Goal: Task Accomplishment & Management: Manage account settings

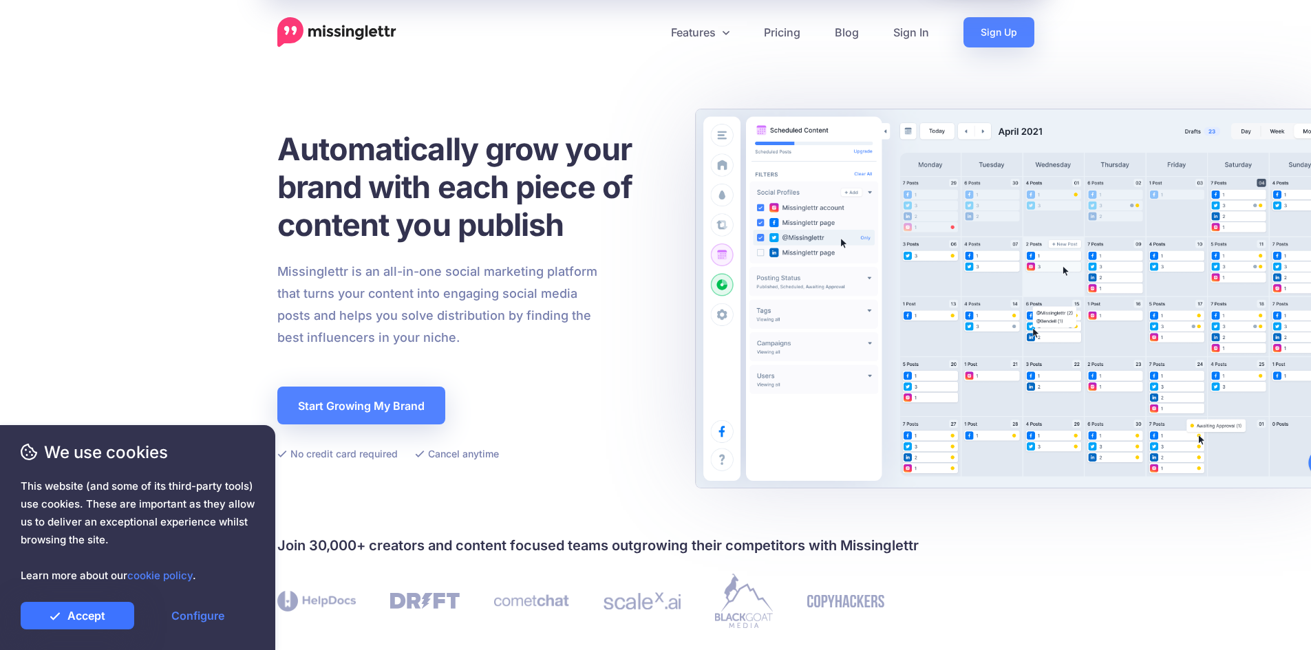
click at [47, 621] on link "Accept" at bounding box center [78, 616] width 114 height 28
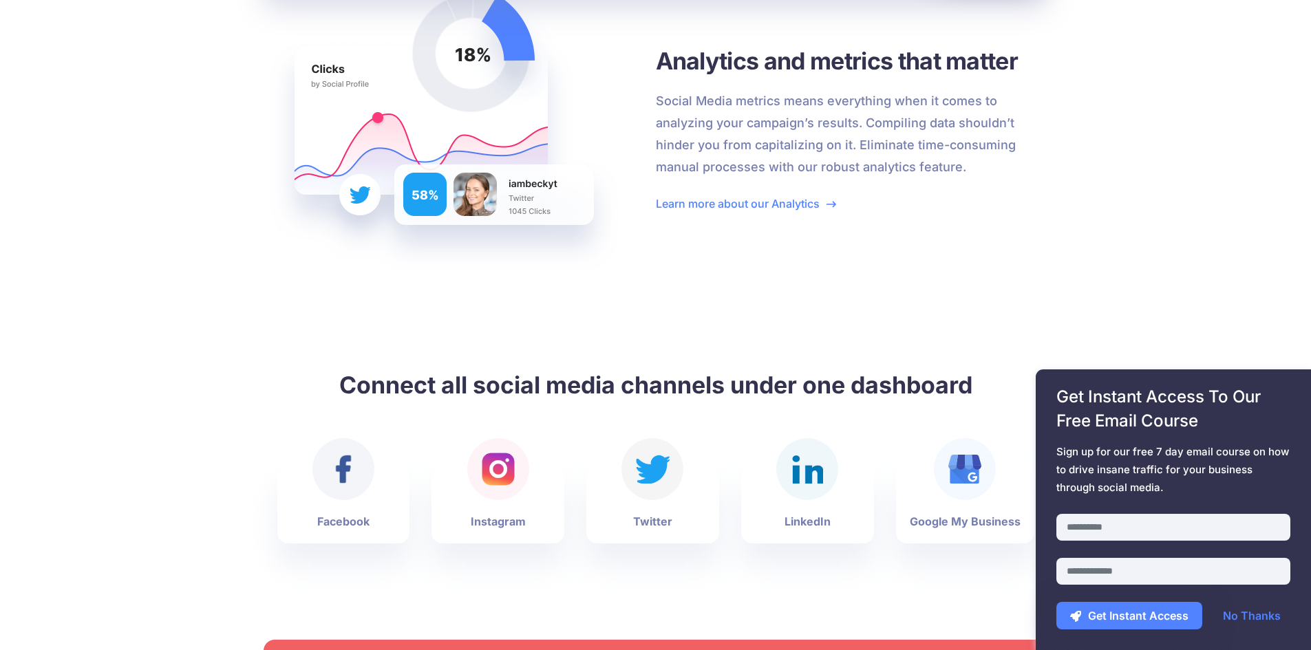
scroll to position [2821, 0]
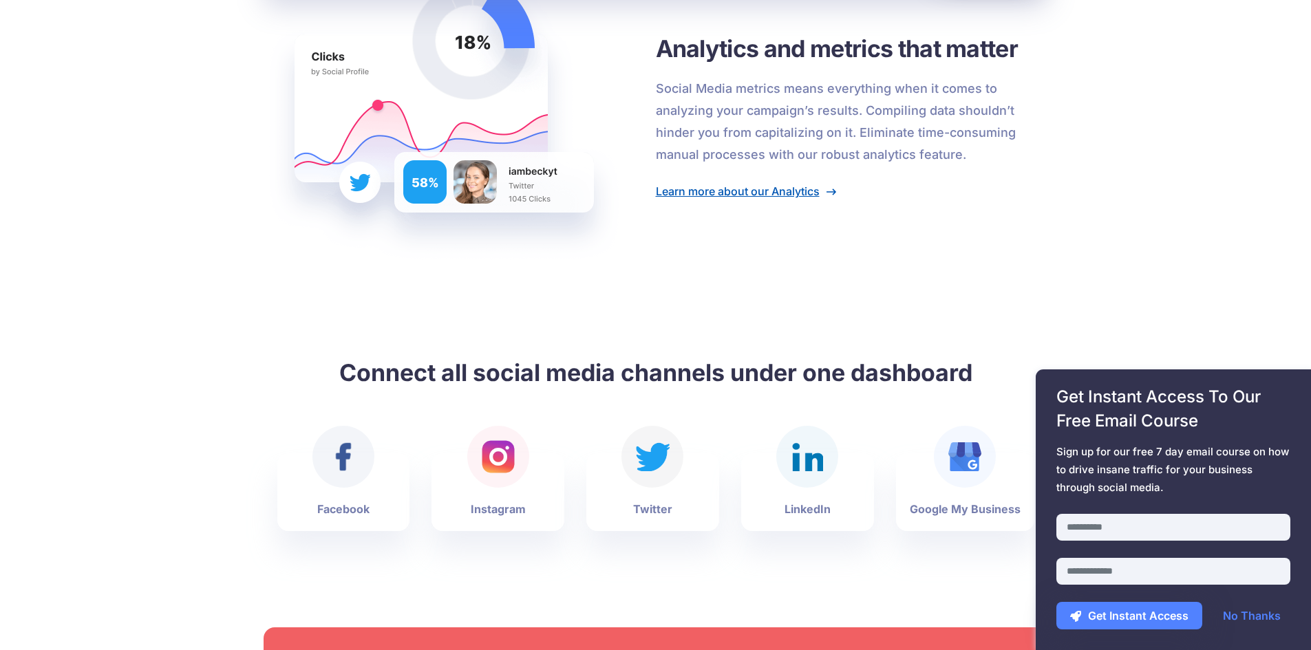
click at [753, 189] on link "Learn more about our Analytics" at bounding box center [746, 191] width 180 height 14
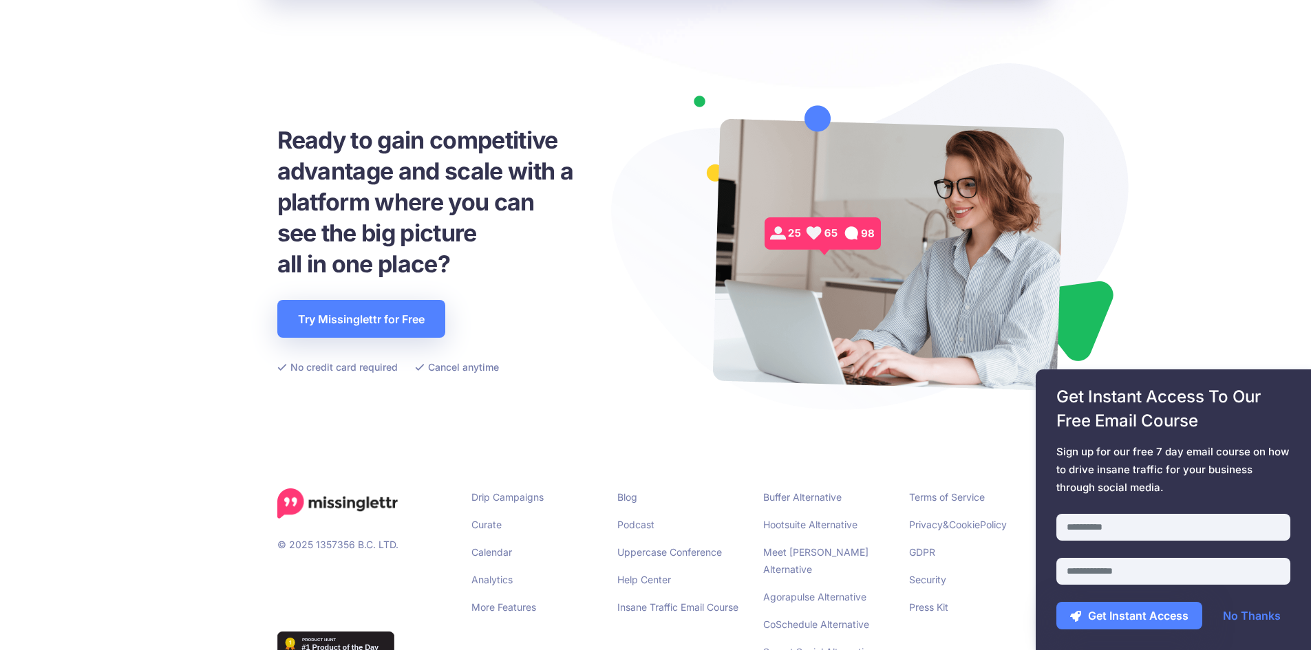
scroll to position [3218, 0]
click at [1093, 523] on input "text" at bounding box center [1173, 527] width 234 height 27
type input "*****"
click at [1180, 574] on input "email" at bounding box center [1173, 571] width 234 height 27
type input "**********"
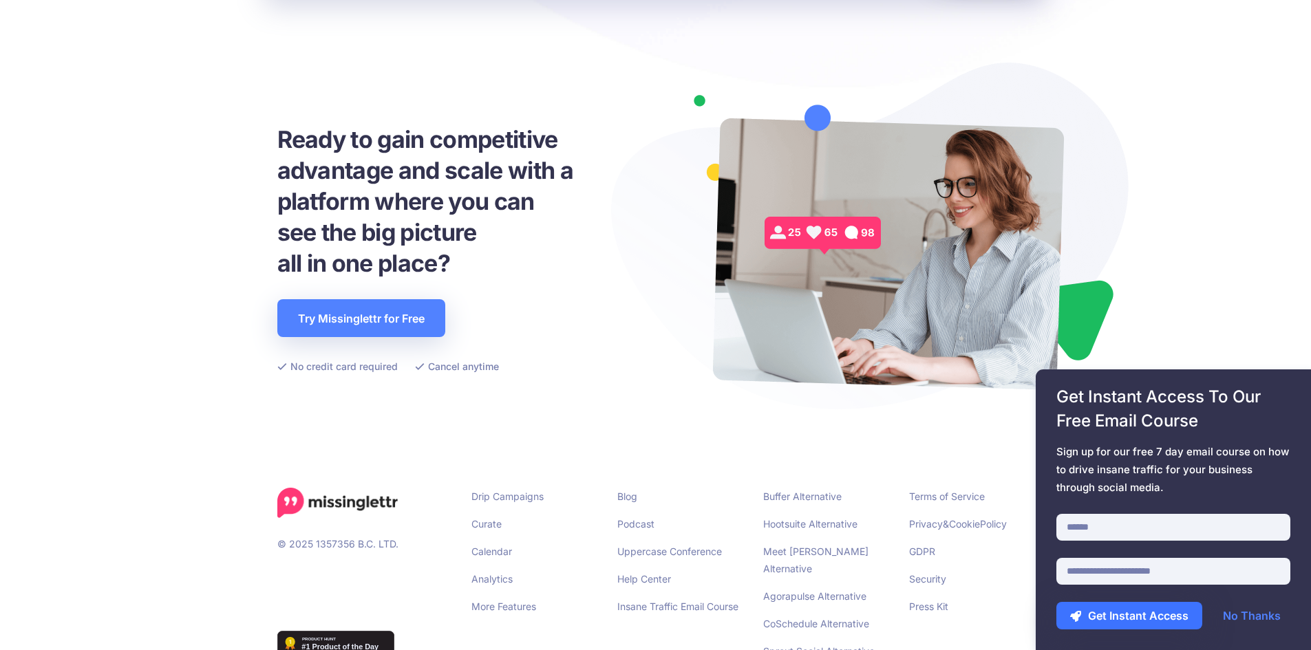
click at [1136, 620] on button "Get Instant Access" at bounding box center [1129, 616] width 146 height 28
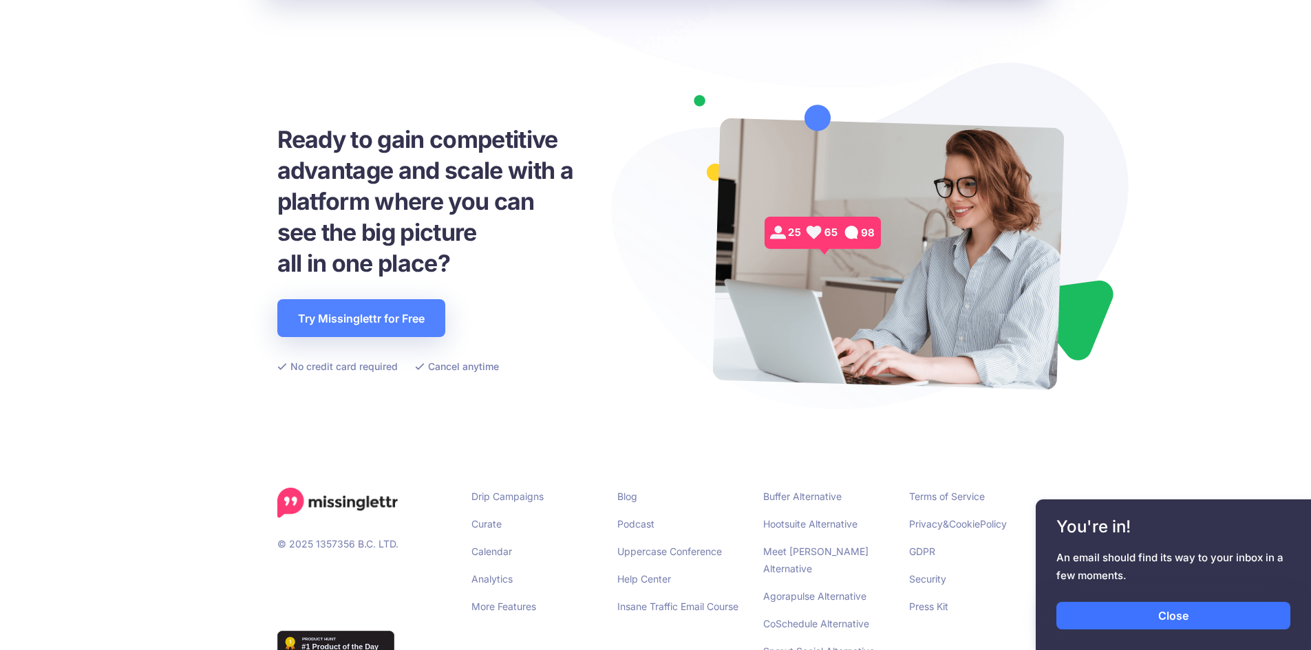
click at [1163, 625] on link "Close" at bounding box center [1173, 616] width 234 height 28
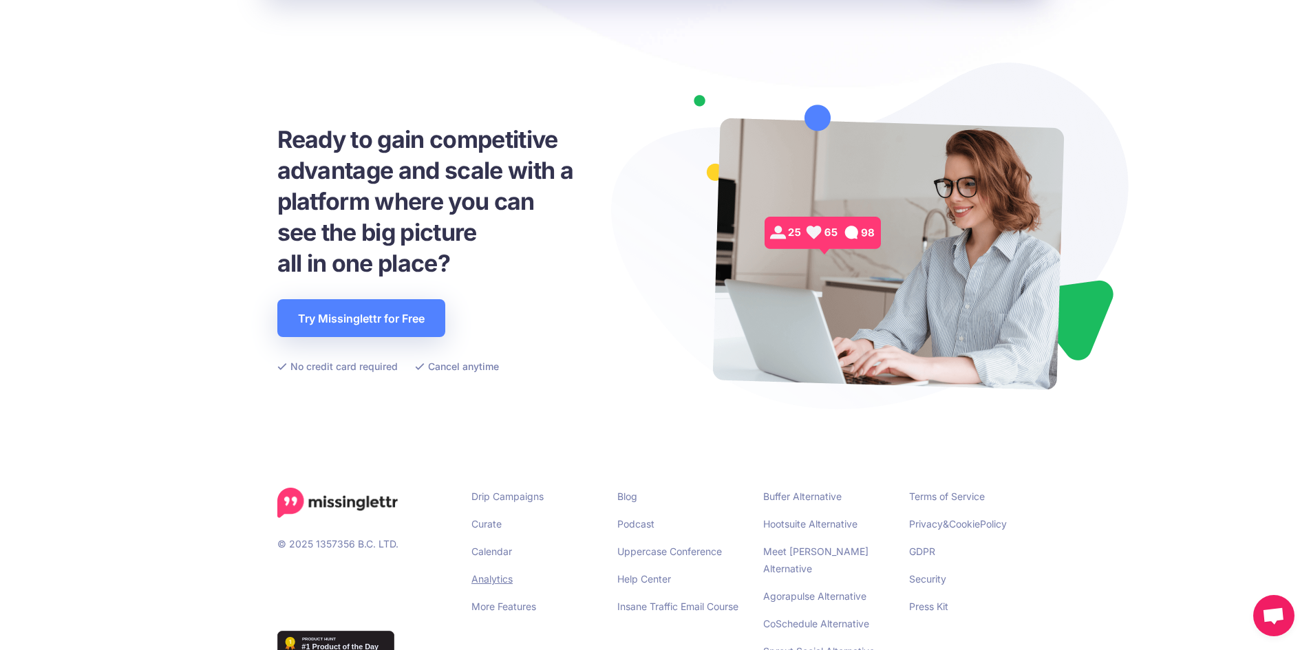
click at [499, 573] on link "Analytics" at bounding box center [491, 579] width 41 height 12
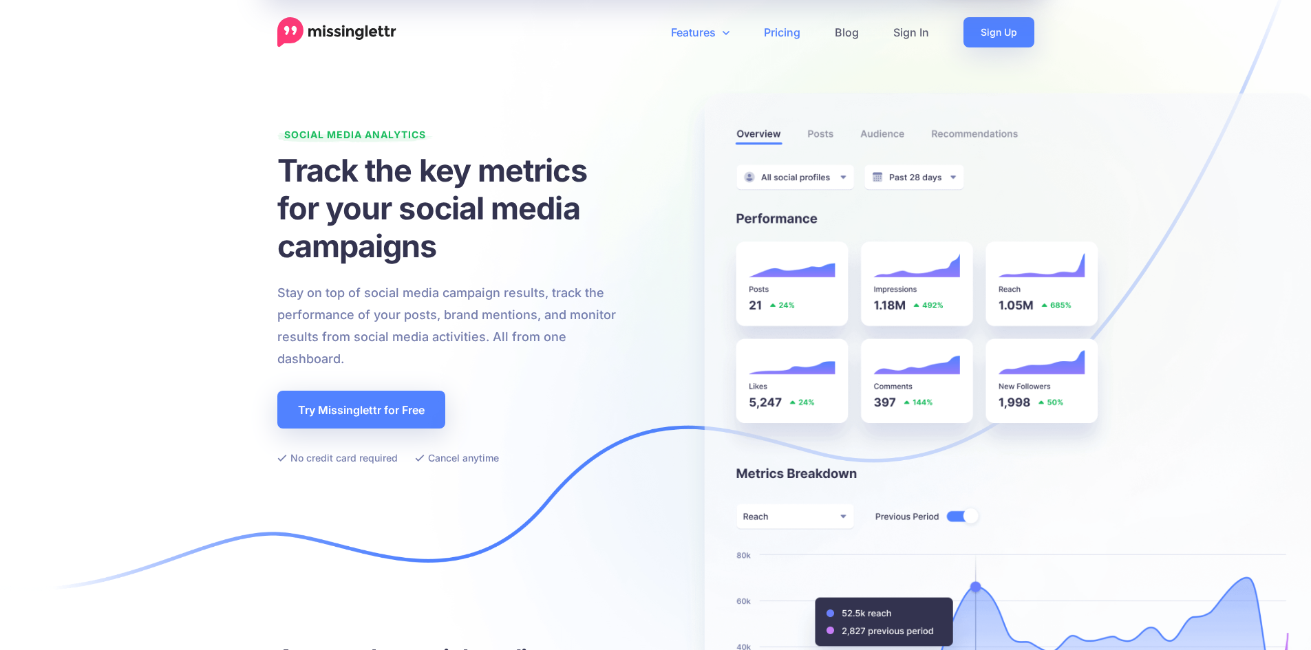
click at [781, 36] on link "Pricing" at bounding box center [782, 32] width 71 height 30
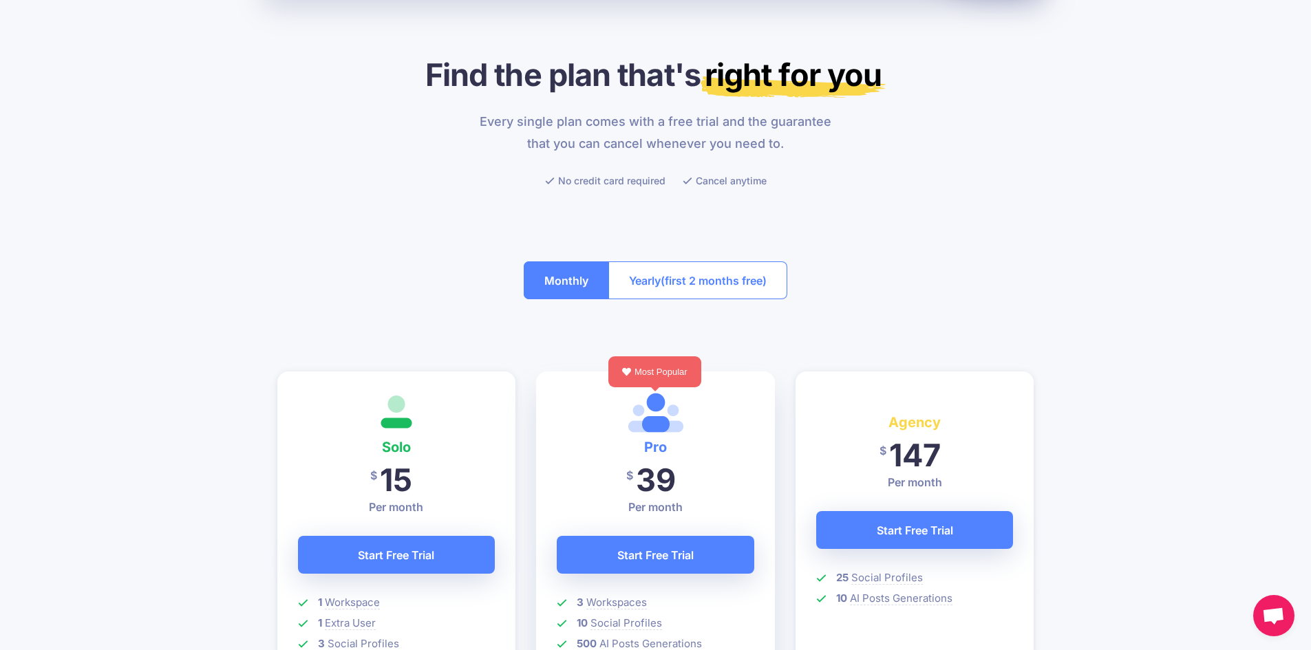
scroll to position [206, 0]
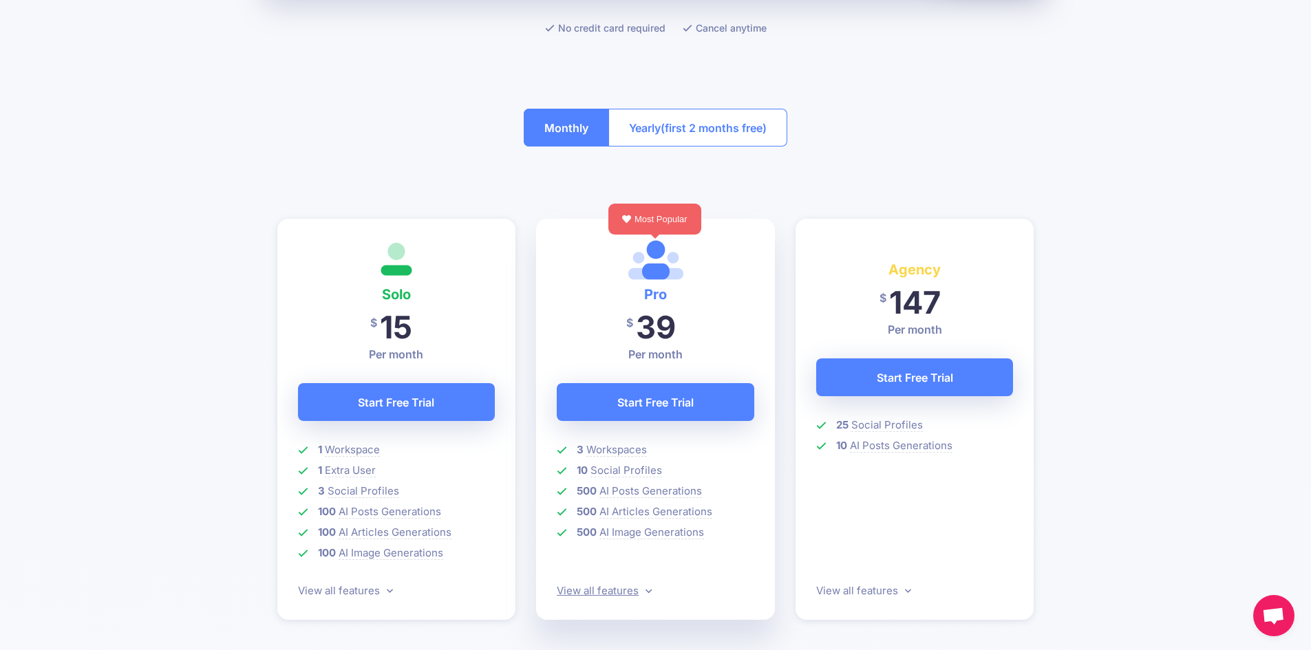
click at [603, 592] on link "View all features" at bounding box center [604, 590] width 95 height 13
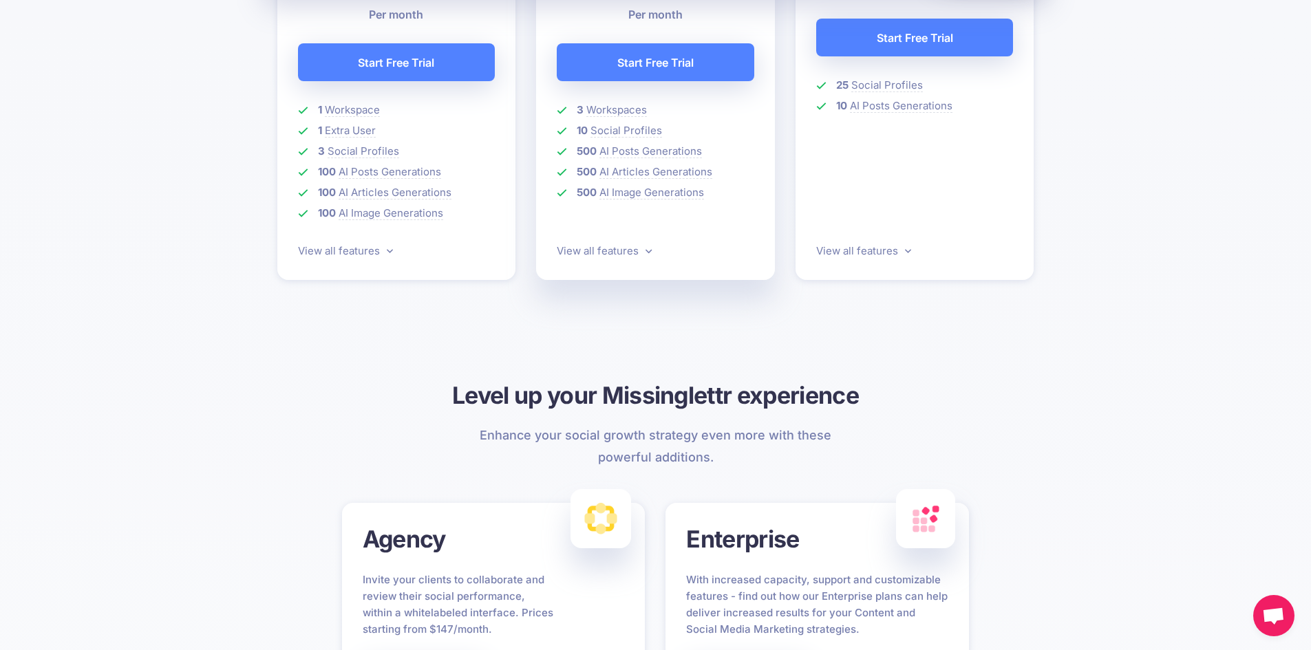
scroll to position [316, 0]
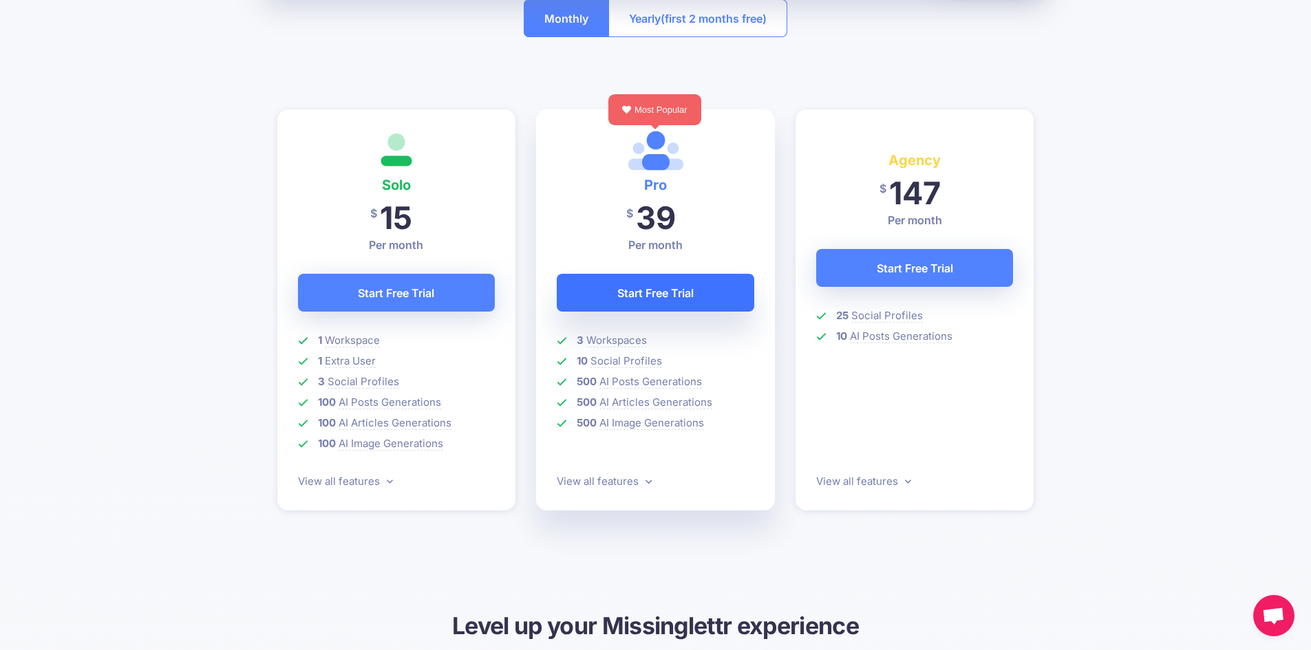
click at [715, 291] on link "Start Free Trial" at bounding box center [655, 293] width 197 height 38
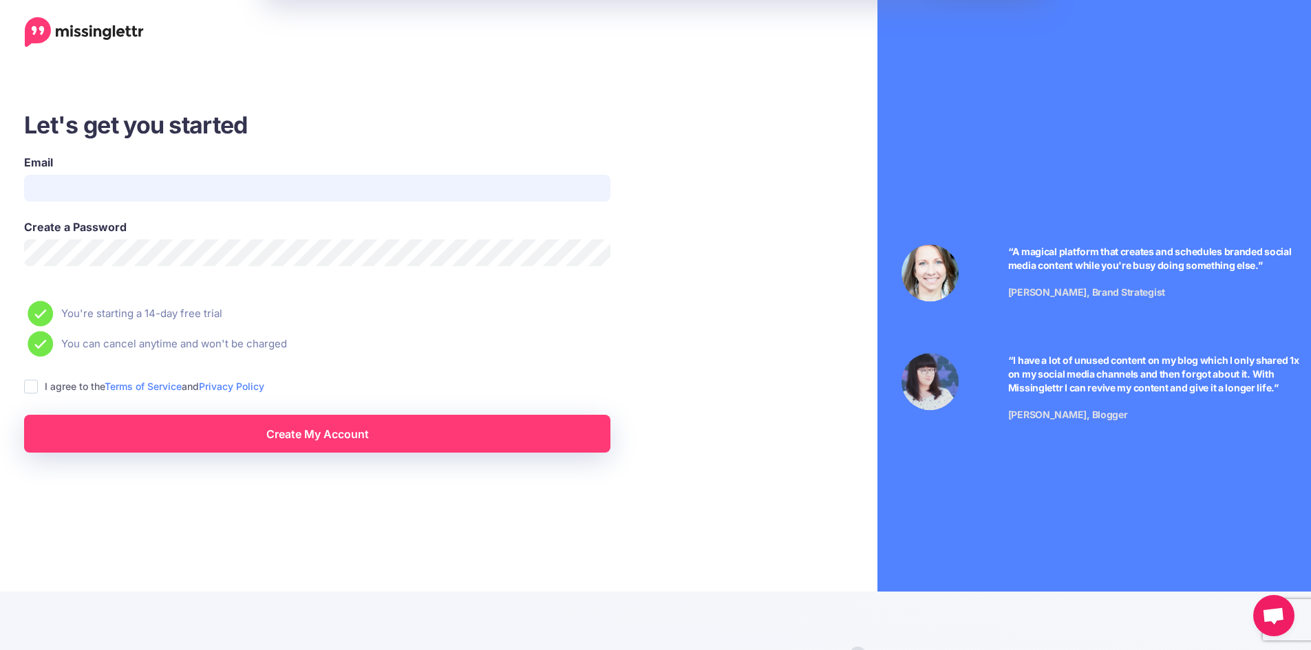
click at [334, 186] on input "Email" at bounding box center [317, 188] width 586 height 27
type input "**********"
click at [34, 387] on ins at bounding box center [31, 387] width 14 height 14
click at [274, 436] on link "Create My Account" at bounding box center [317, 434] width 586 height 38
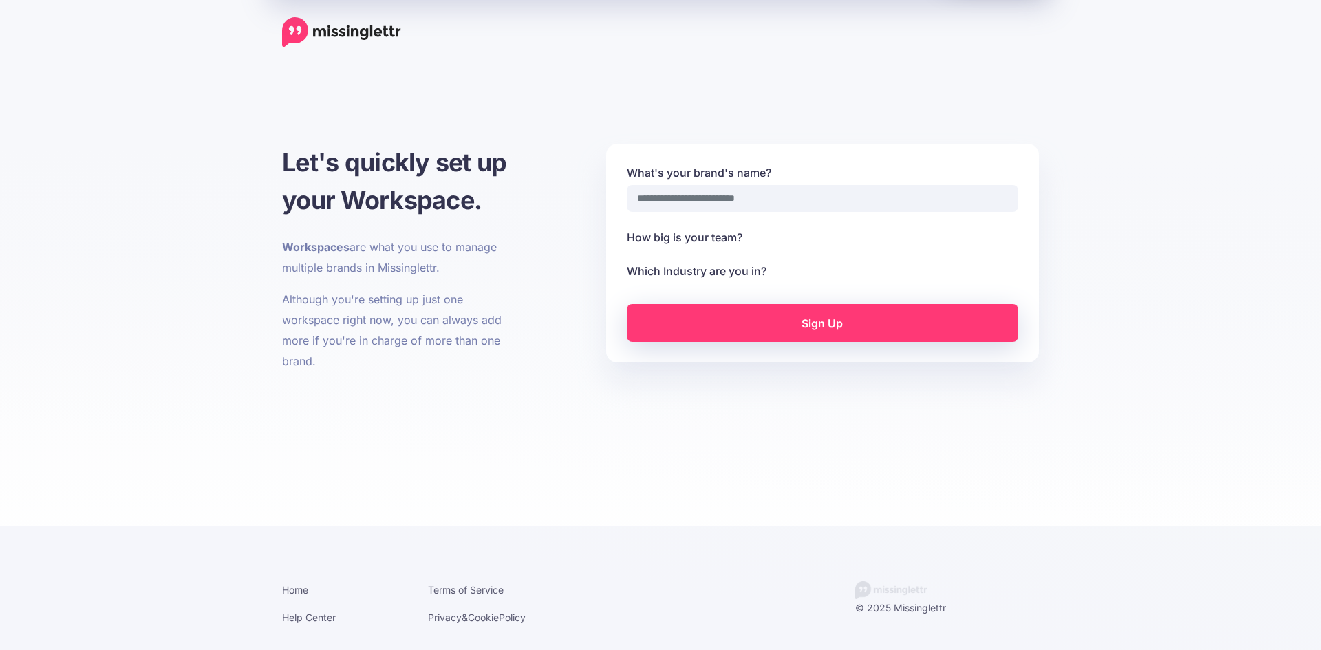
select select
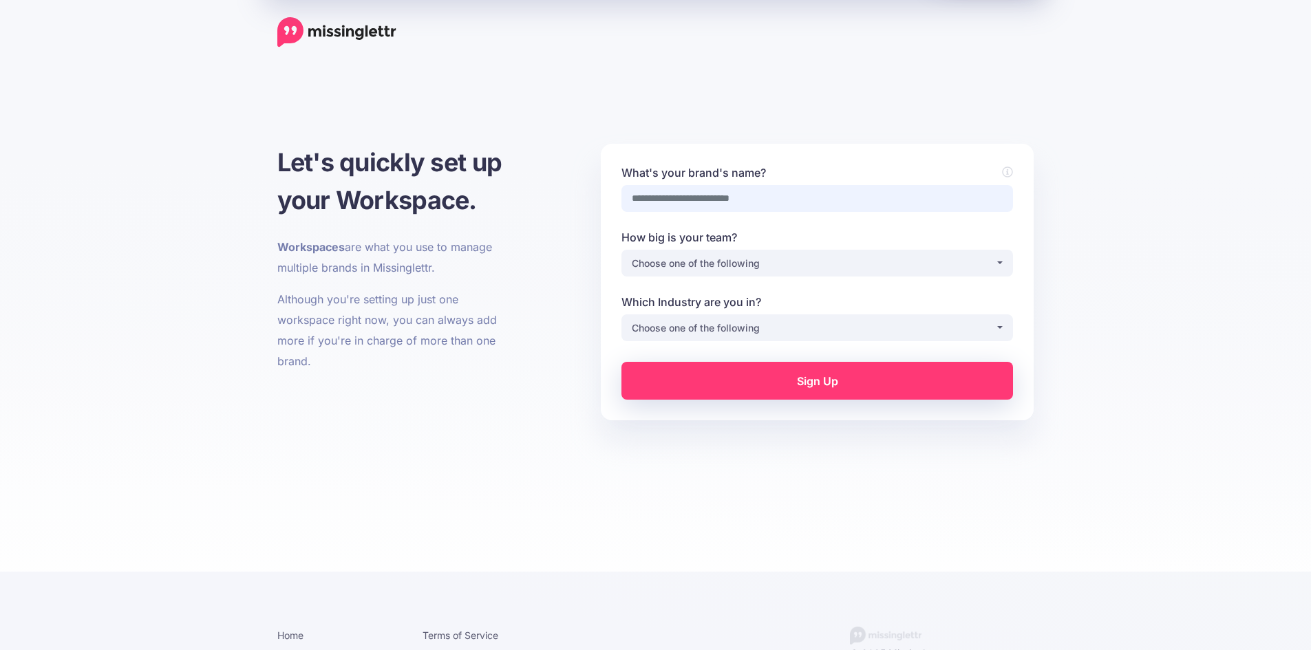
click at [776, 200] on input "What's your brand's name?" at bounding box center [817, 198] width 392 height 27
click at [802, 205] on input "What's your brand's name?" at bounding box center [817, 198] width 392 height 27
type input "*****"
click at [749, 257] on div "Choose one of the following" at bounding box center [813, 263] width 363 height 17
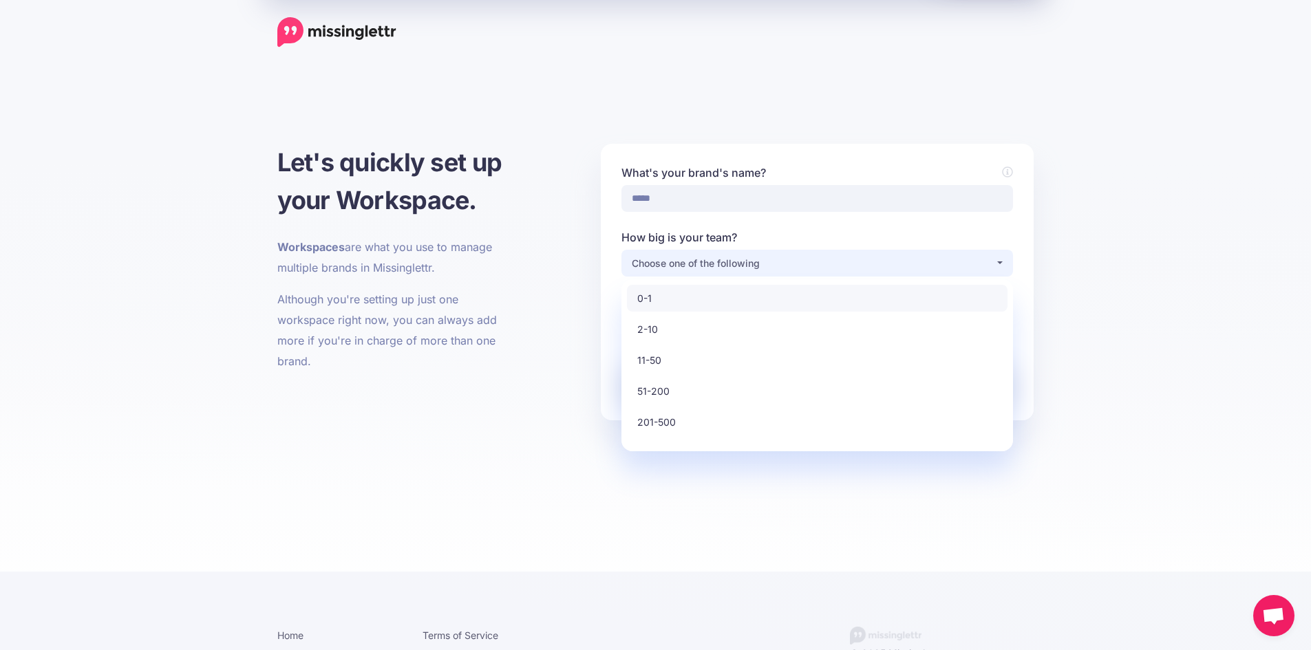
click at [672, 303] on link "0-1" at bounding box center [817, 298] width 381 height 27
select select "*"
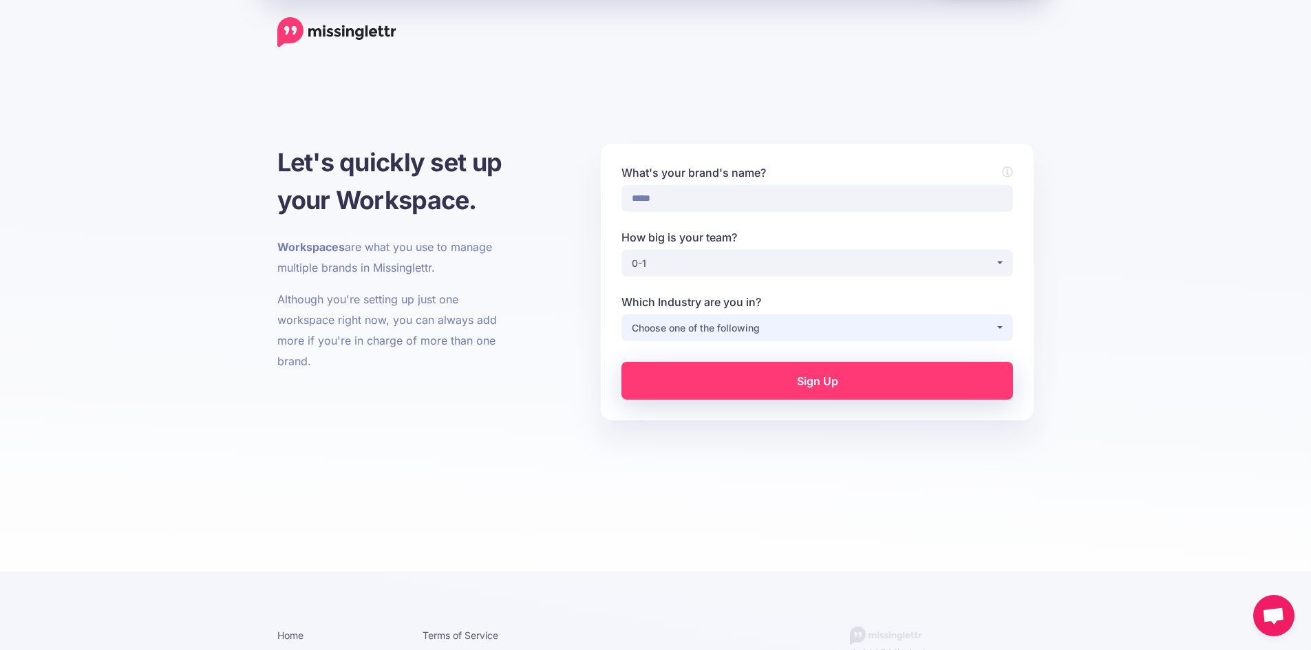
click at [685, 326] on div "Choose one of the following" at bounding box center [813, 328] width 363 height 17
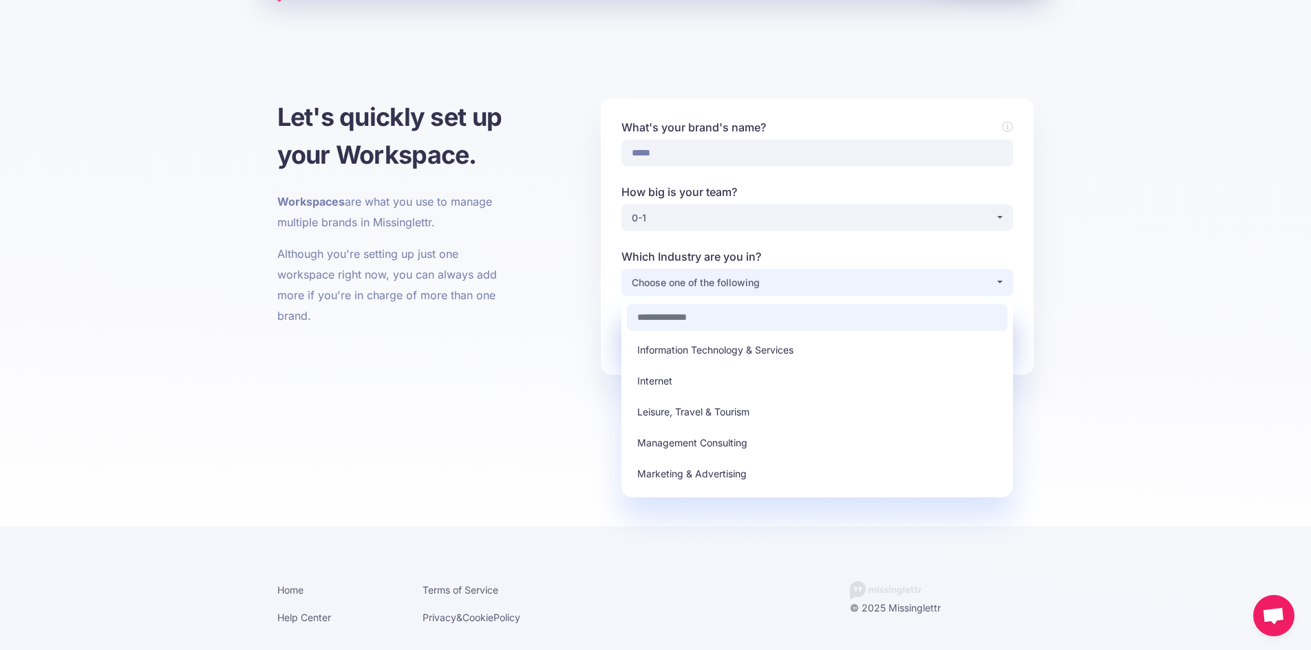
scroll to position [186, 0]
click at [798, 410] on link "Leisure, Travel & Tourism" at bounding box center [817, 413] width 381 height 27
select select "**********"
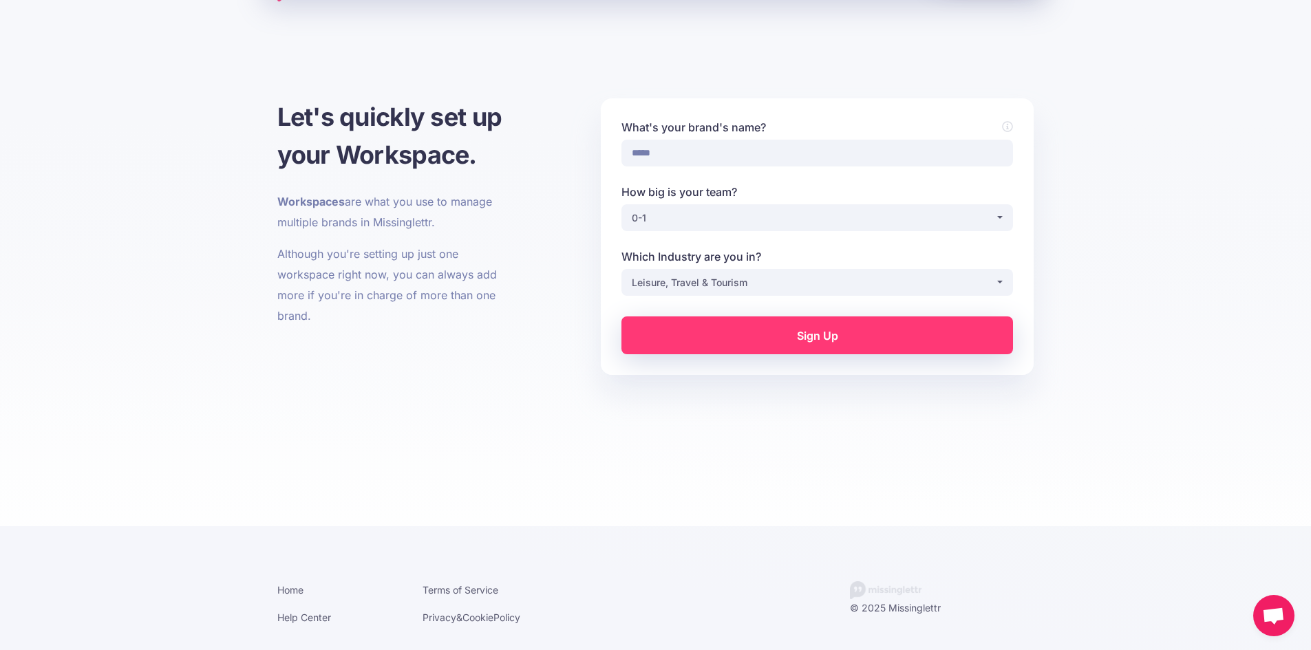
click at [857, 341] on link "Sign Up" at bounding box center [817, 336] width 392 height 38
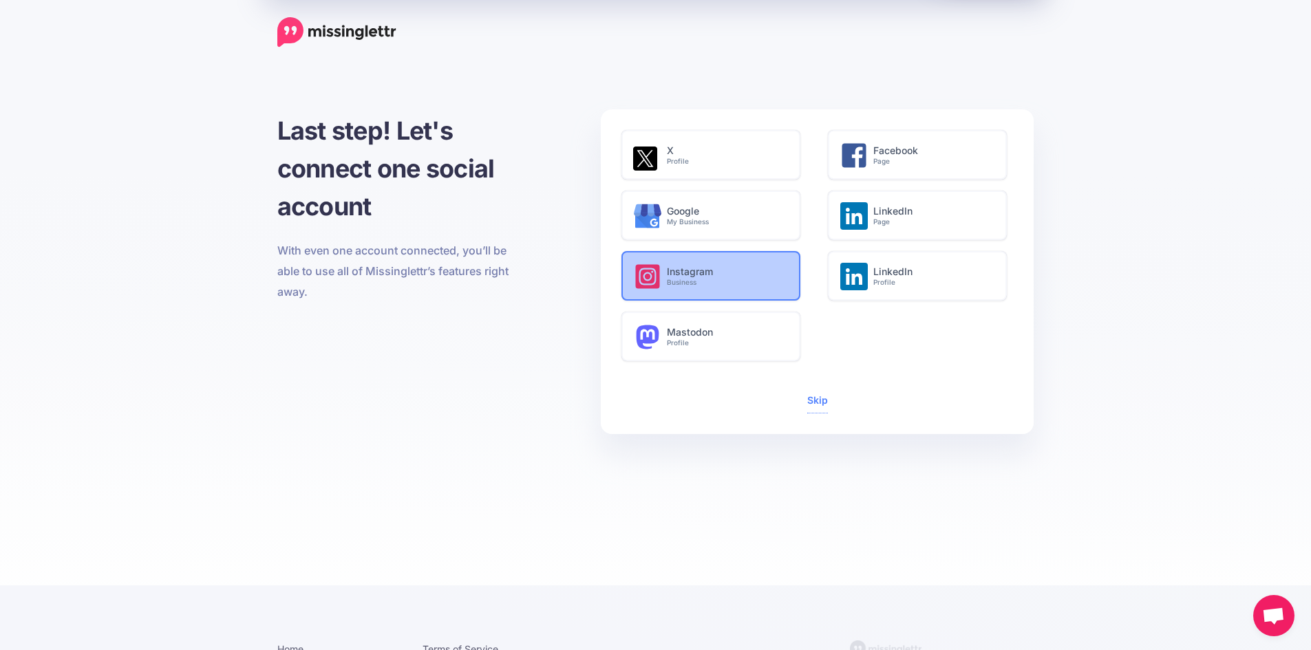
click at [778, 288] on div "Instagram Business" at bounding box center [733, 280] width 132 height 54
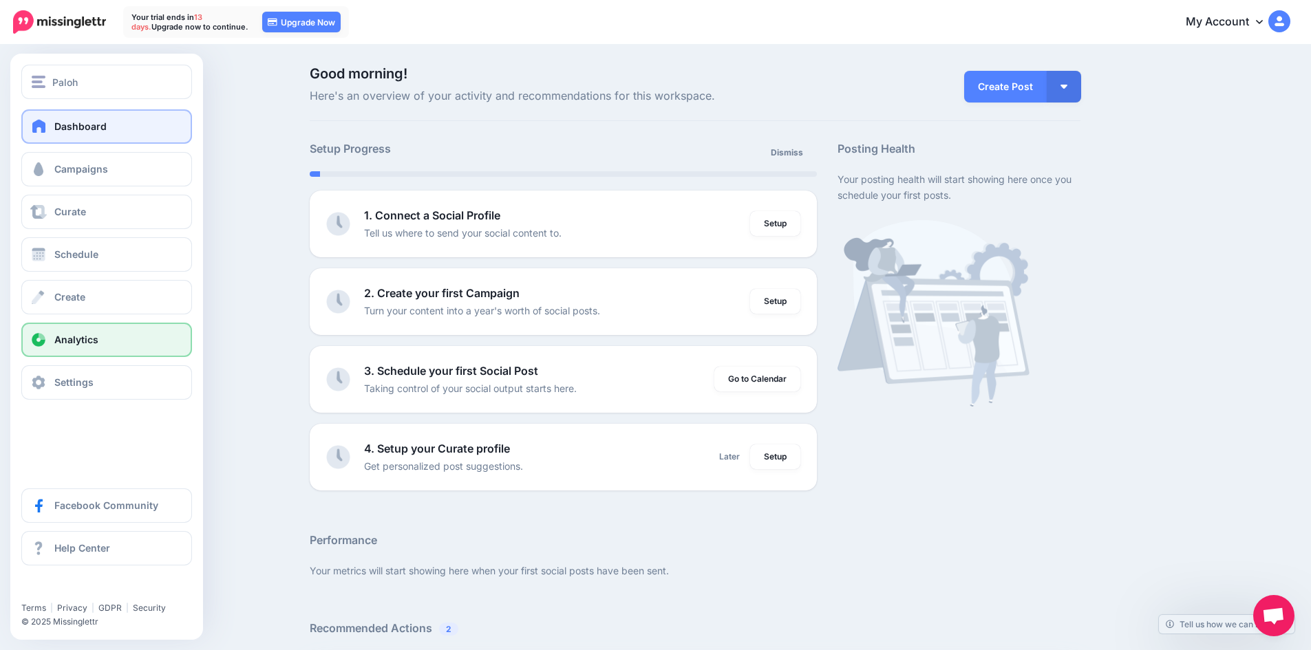
click at [112, 350] on link "Analytics" at bounding box center [106, 340] width 171 height 34
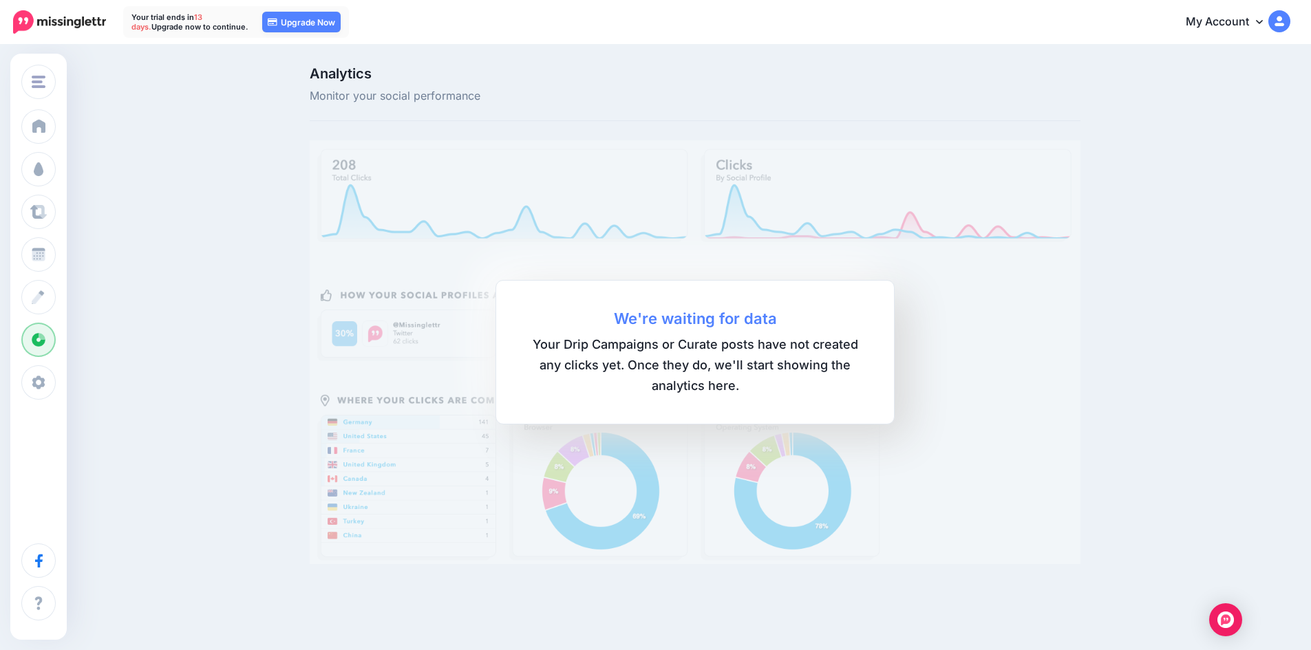
click at [1003, 363] on img at bounding box center [695, 352] width 771 height 424
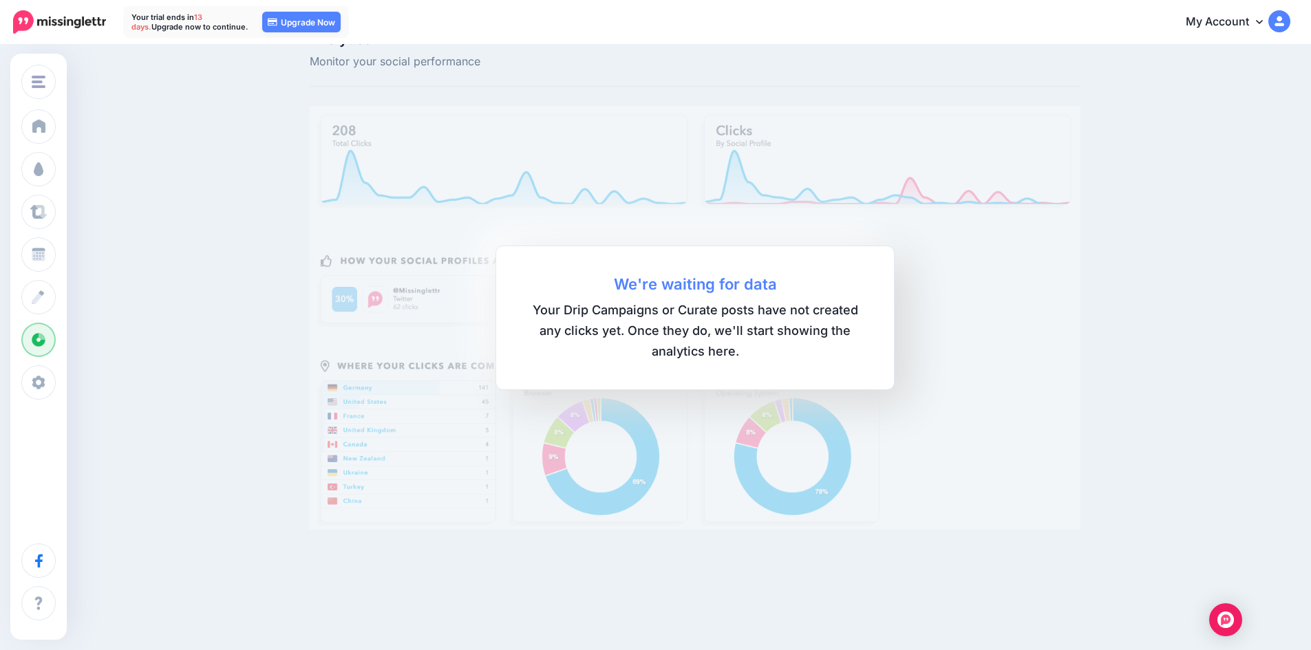
scroll to position [52, 0]
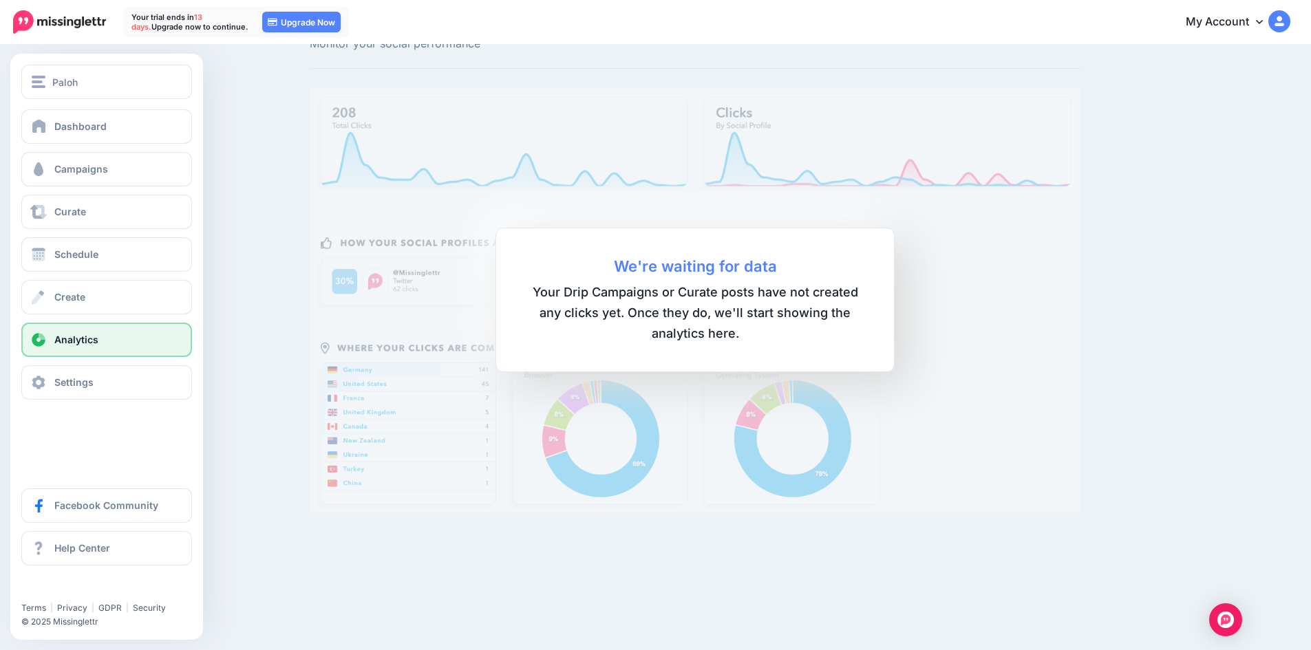
click at [44, 345] on span at bounding box center [39, 340] width 18 height 14
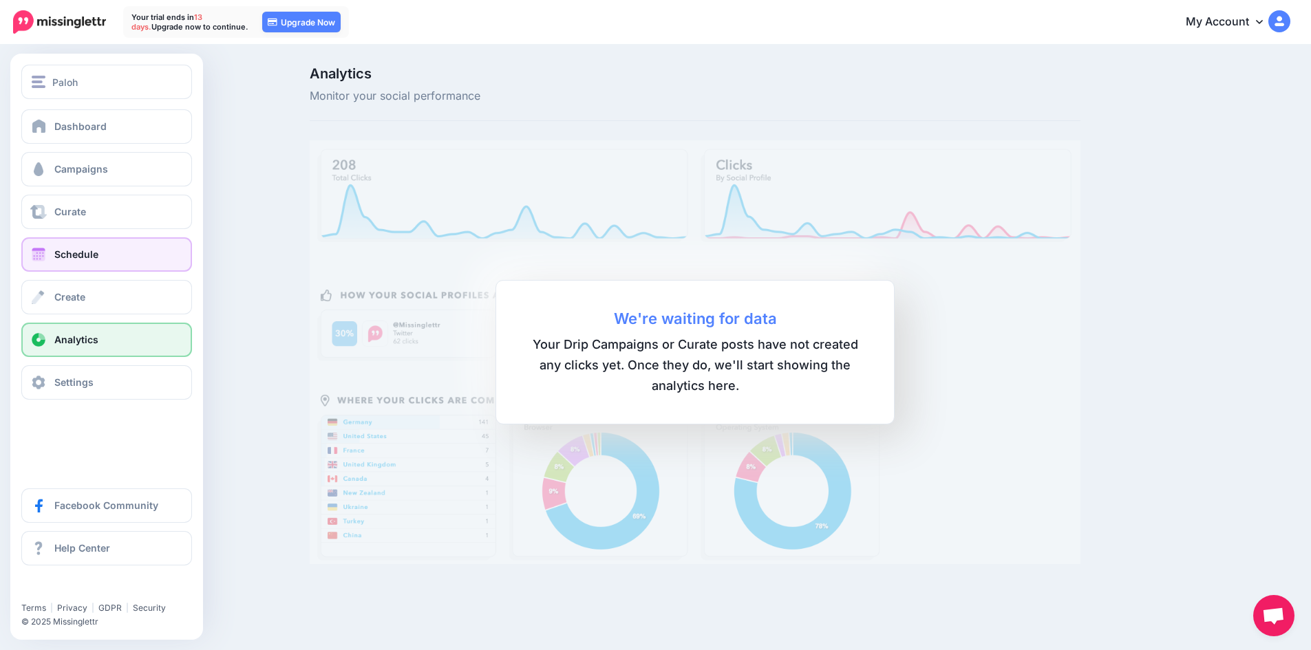
click at [87, 250] on span "Schedule" at bounding box center [76, 254] width 44 height 12
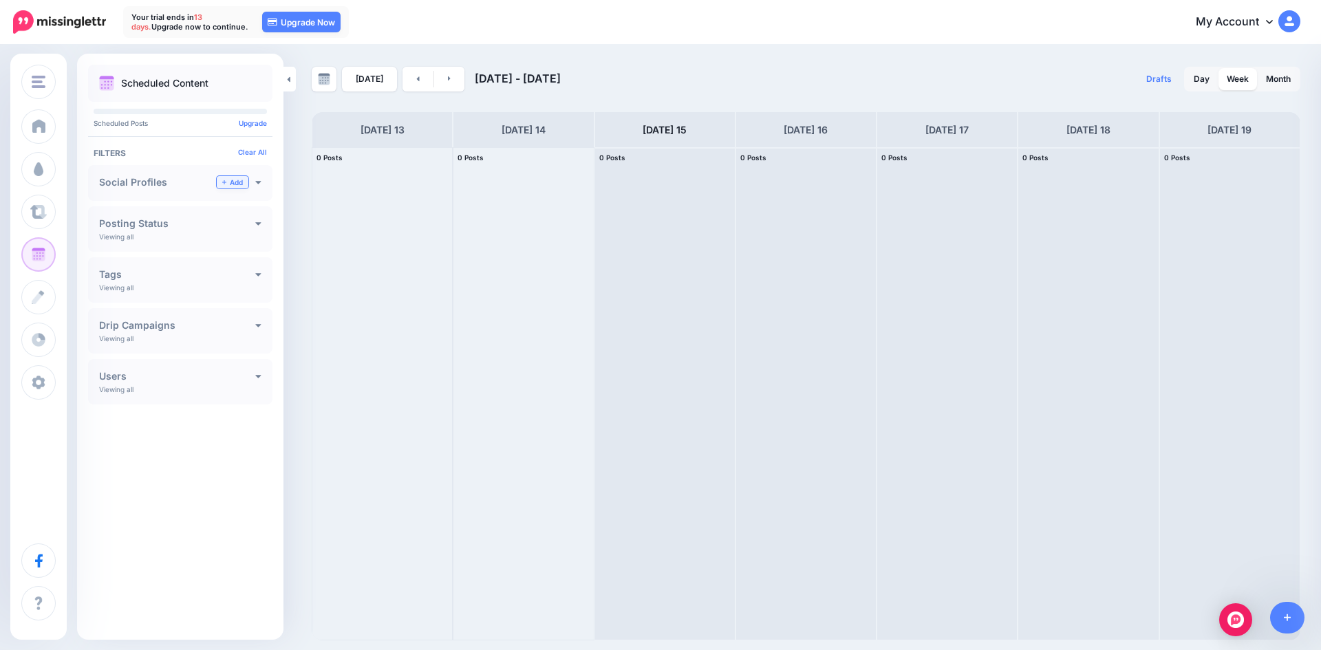
click at [230, 186] on link "Add" at bounding box center [233, 182] width 32 height 12
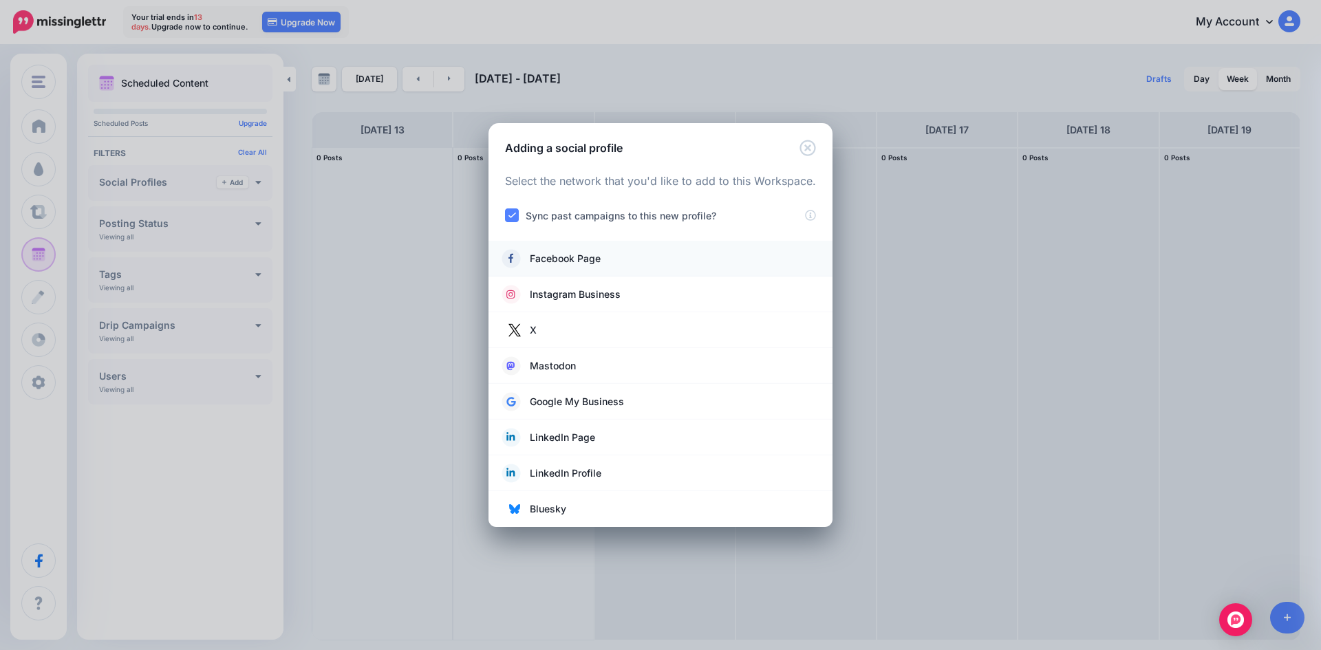
click at [578, 258] on span "Facebook Page" at bounding box center [565, 258] width 71 height 17
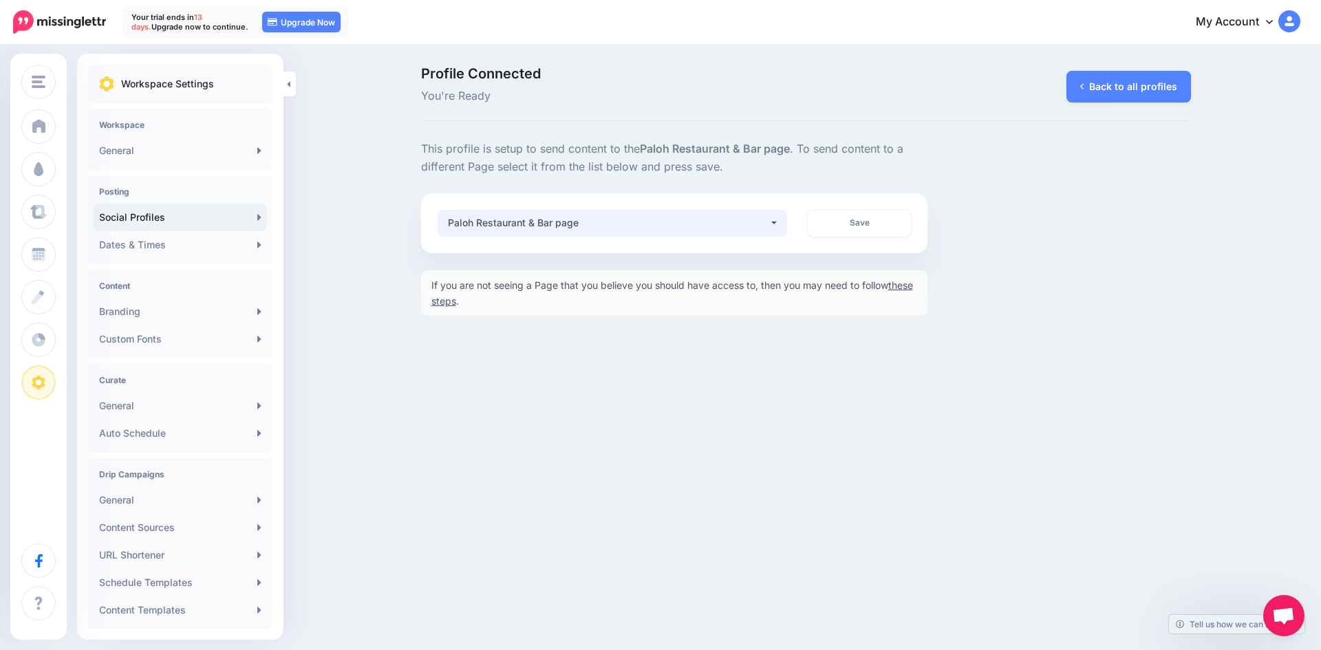
click at [776, 224] on button "Paloh Restaurant & Bar page" at bounding box center [613, 223] width 350 height 27
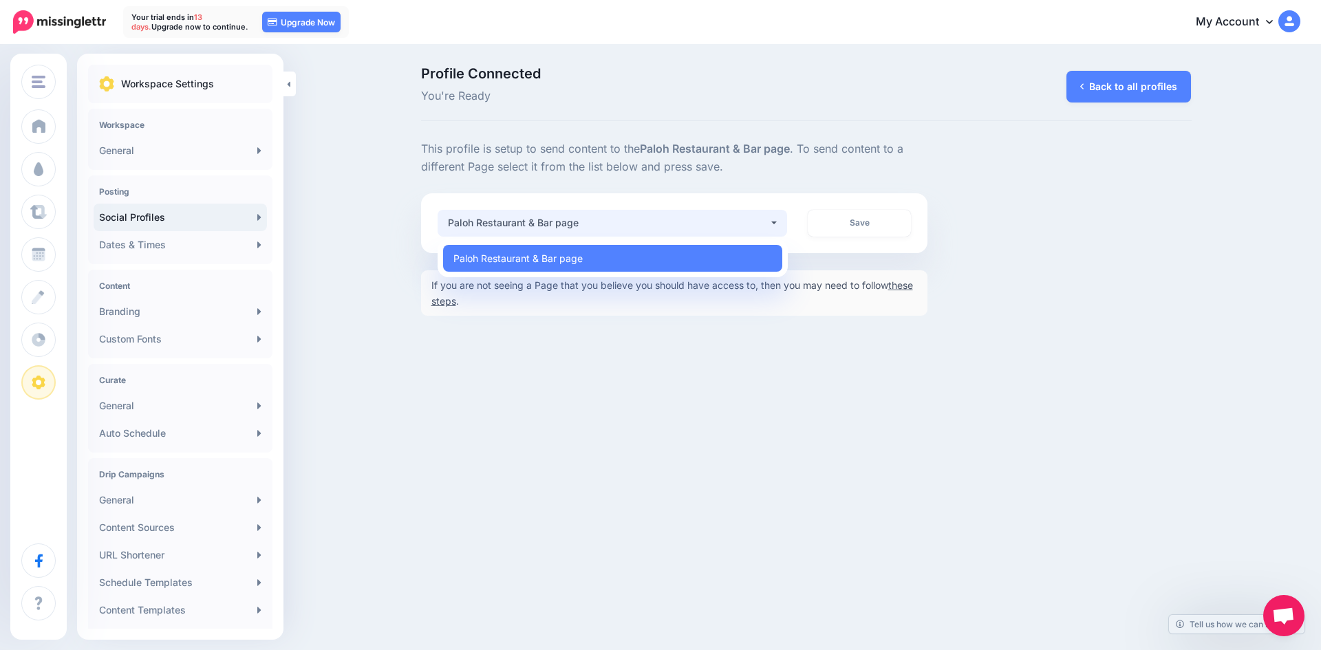
click at [776, 224] on button "Paloh Restaurant & Bar page" at bounding box center [613, 223] width 350 height 27
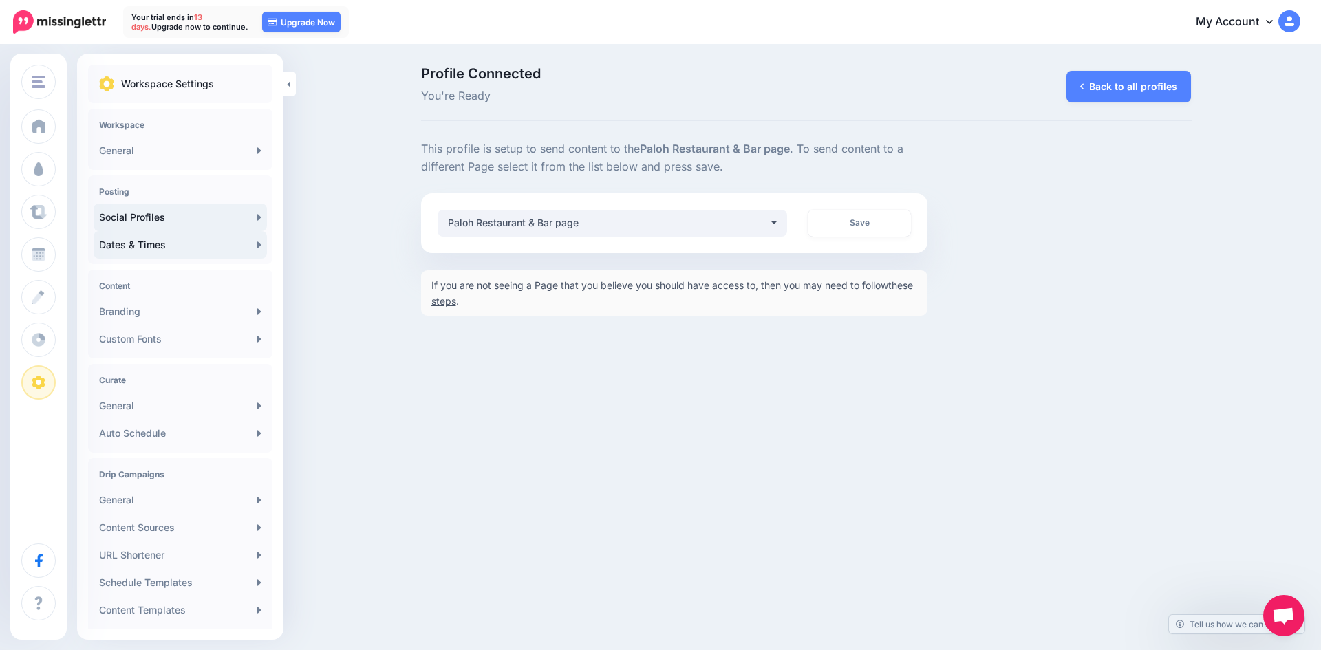
click at [172, 246] on link "Dates & Times" at bounding box center [180, 245] width 173 height 28
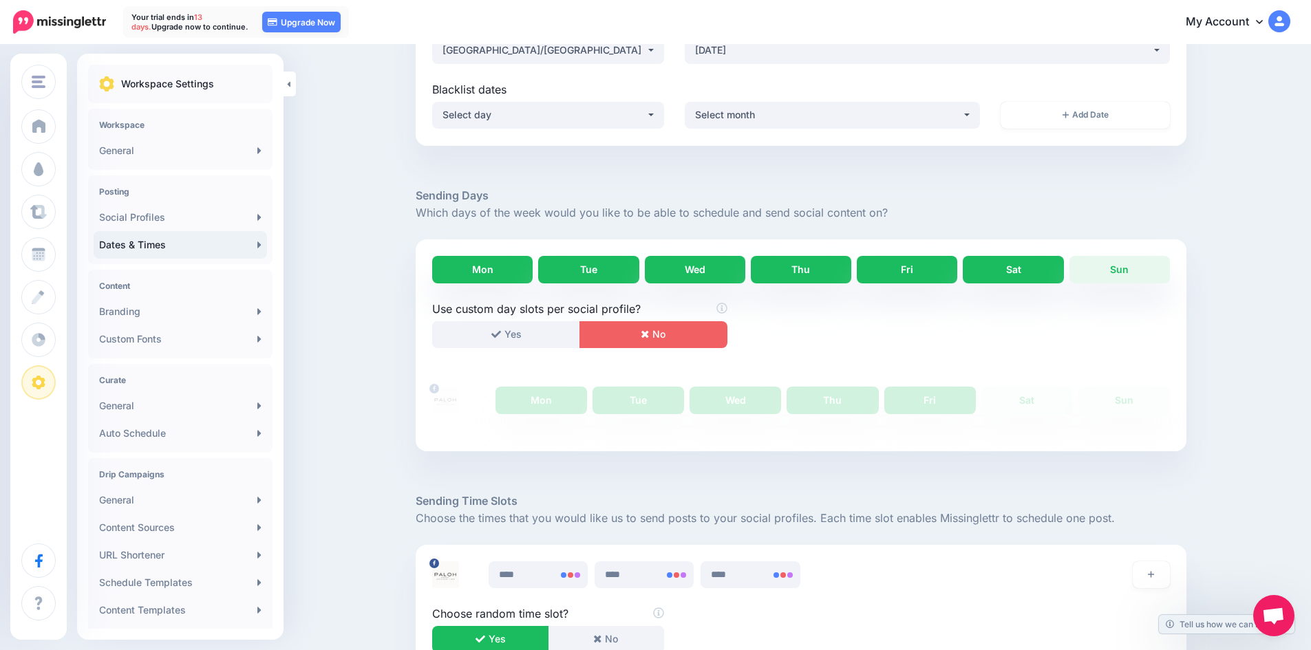
scroll to position [138, 0]
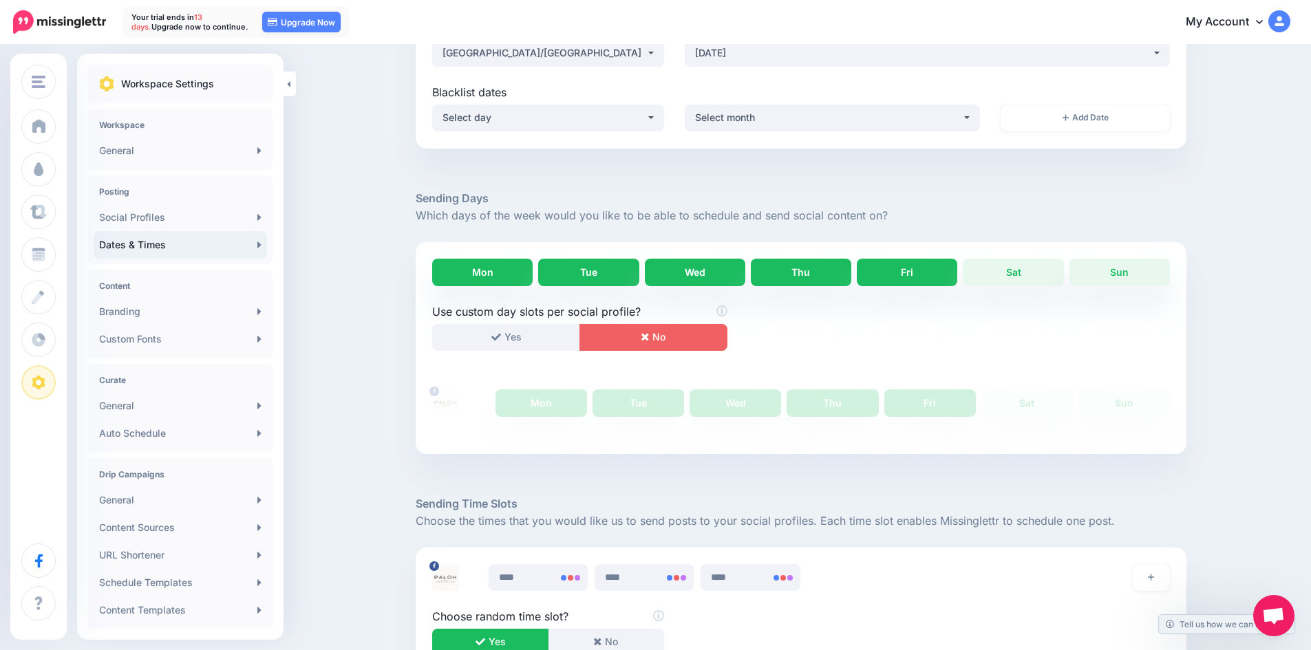
click at [491, 269] on link "Mon" at bounding box center [482, 273] width 100 height 28
drag, startPoint x: 512, startPoint y: 334, endPoint x: 531, endPoint y: 327, distance: 20.1
click at [531, 327] on button "Yes" at bounding box center [506, 337] width 148 height 27
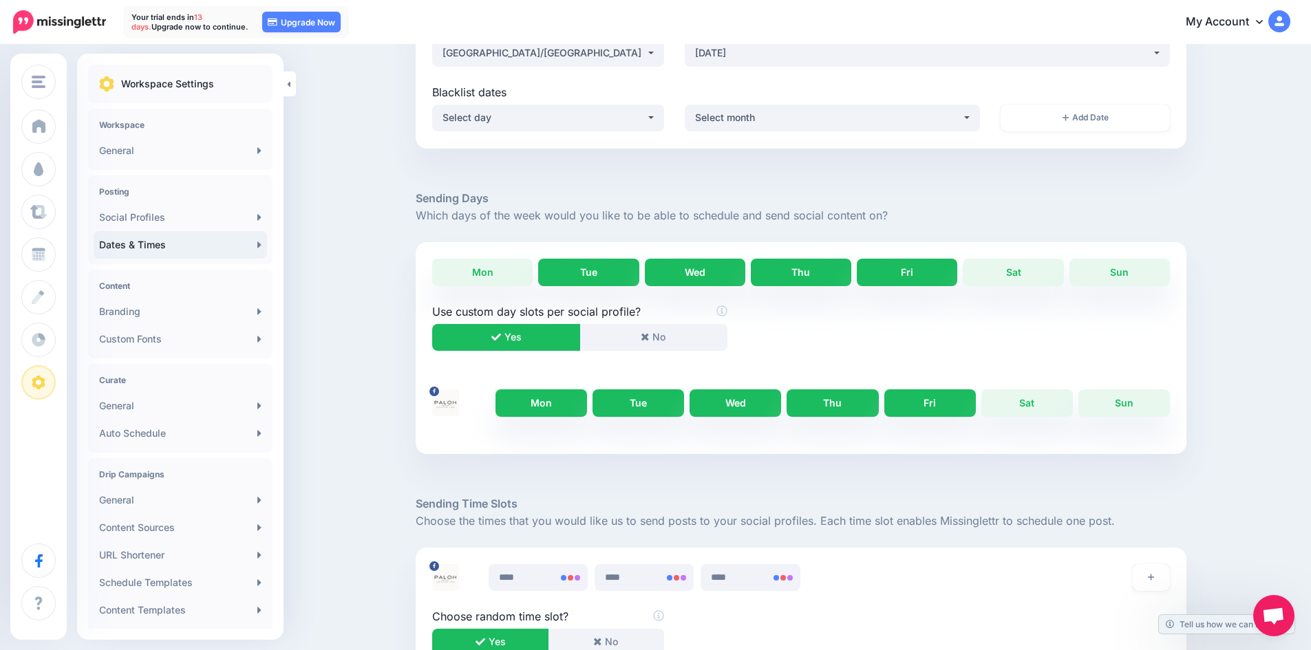
click at [538, 401] on link "Mon" at bounding box center [541, 403] width 92 height 28
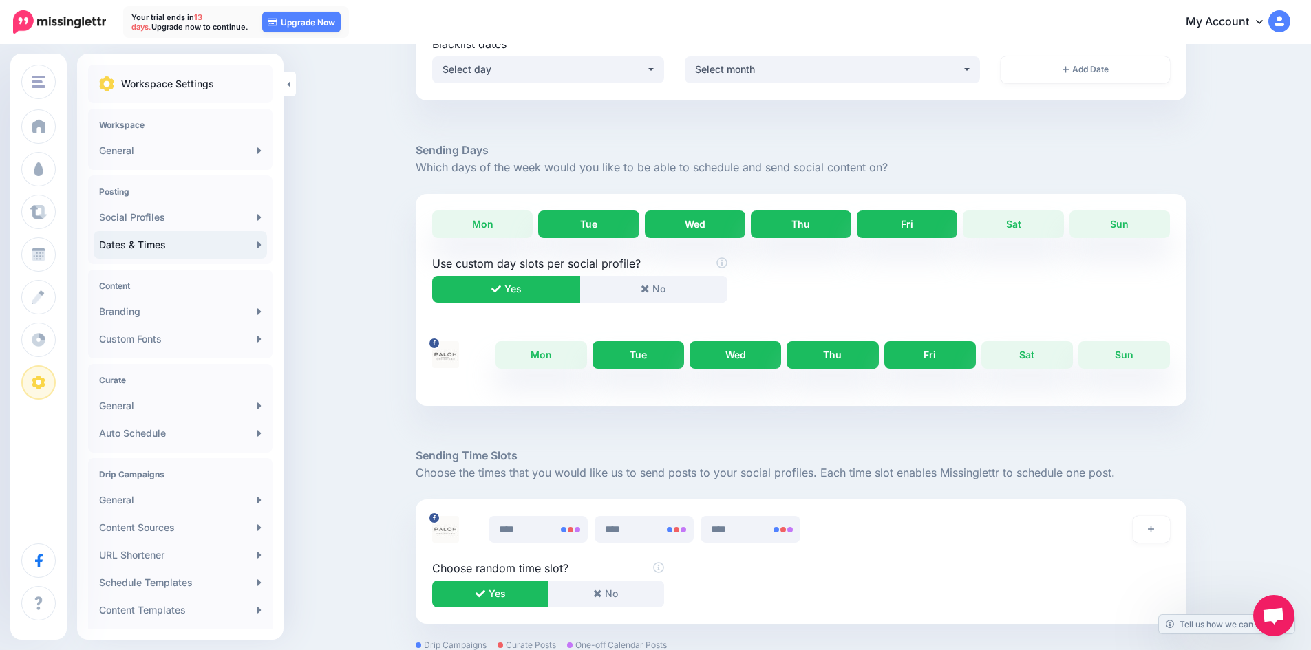
scroll to position [206, 0]
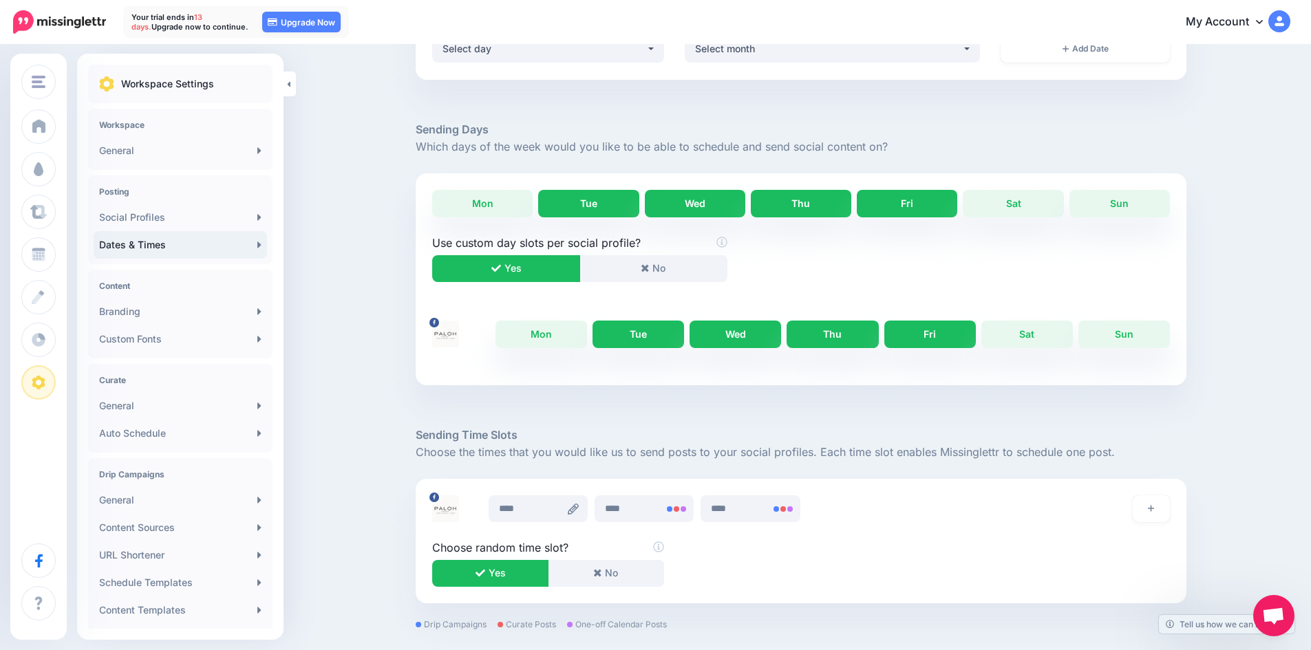
click at [578, 510] on icon at bounding box center [573, 509] width 11 height 11
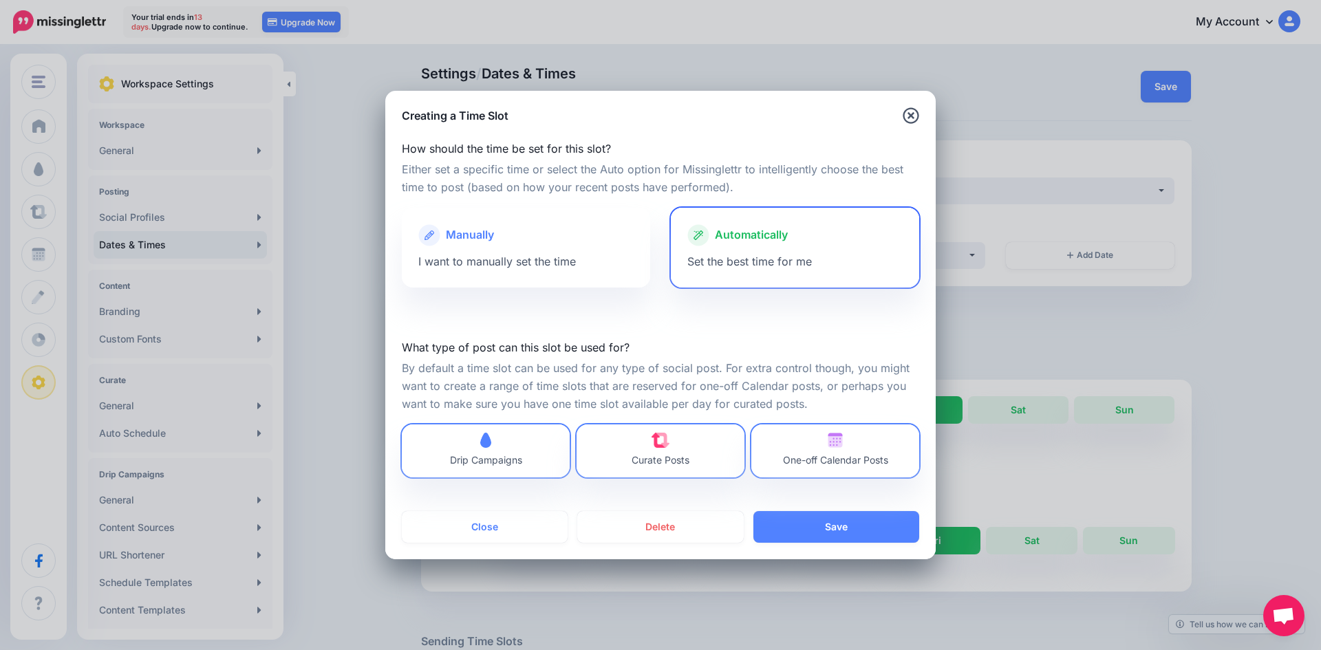
click at [747, 259] on span "Set the best time for me" at bounding box center [749, 262] width 125 height 14
click at [845, 520] on button "Save" at bounding box center [836, 527] width 166 height 32
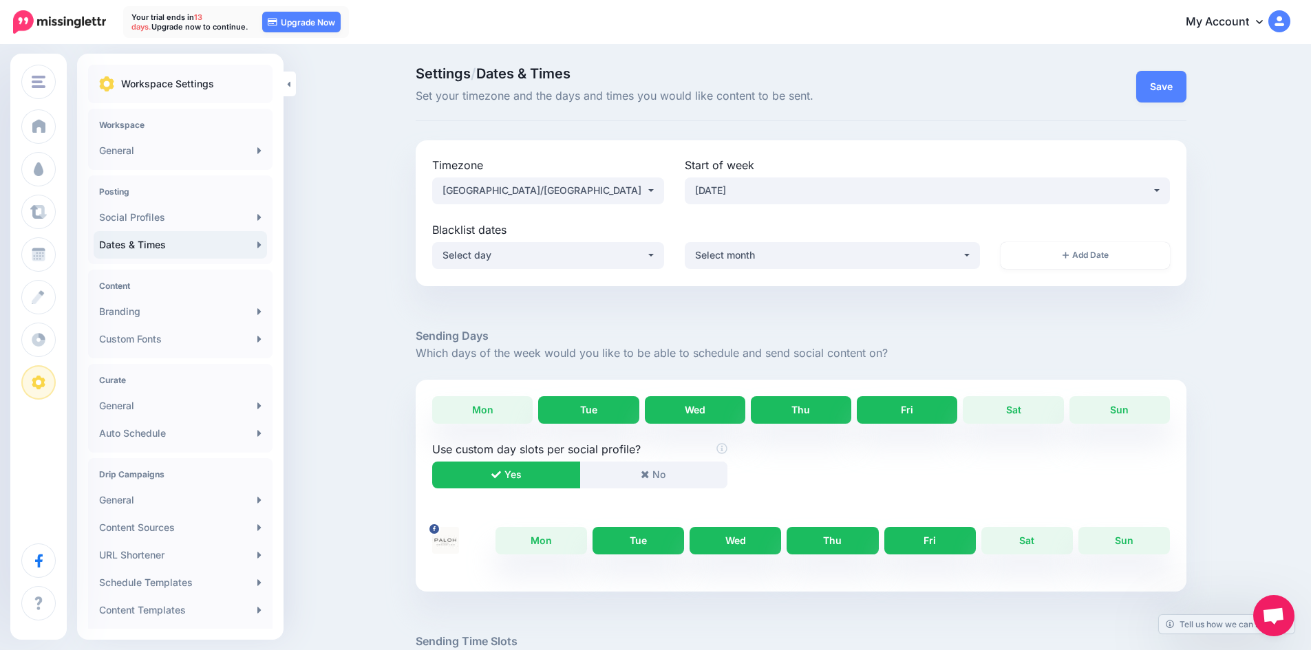
scroll to position [309, 0]
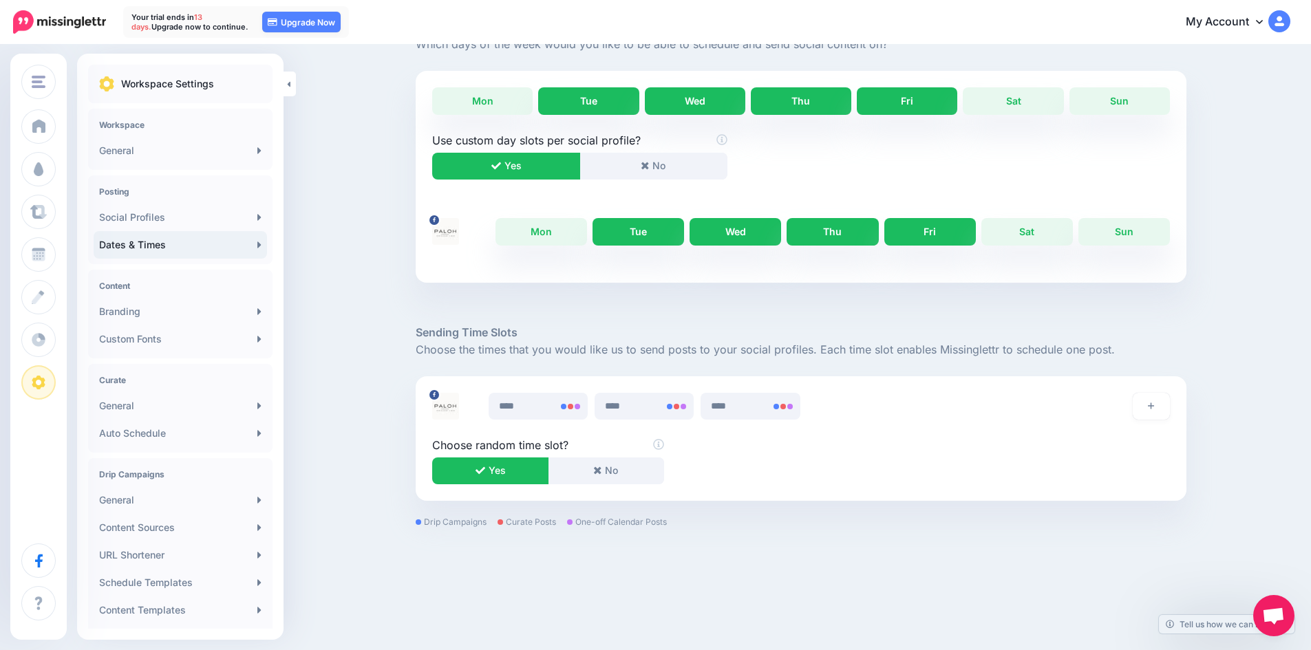
click at [623, 105] on link "Tue" at bounding box center [588, 101] width 100 height 28
click at [694, 99] on link "Wed" at bounding box center [695, 101] width 100 height 28
click at [776, 96] on link "Thu" at bounding box center [801, 101] width 100 height 28
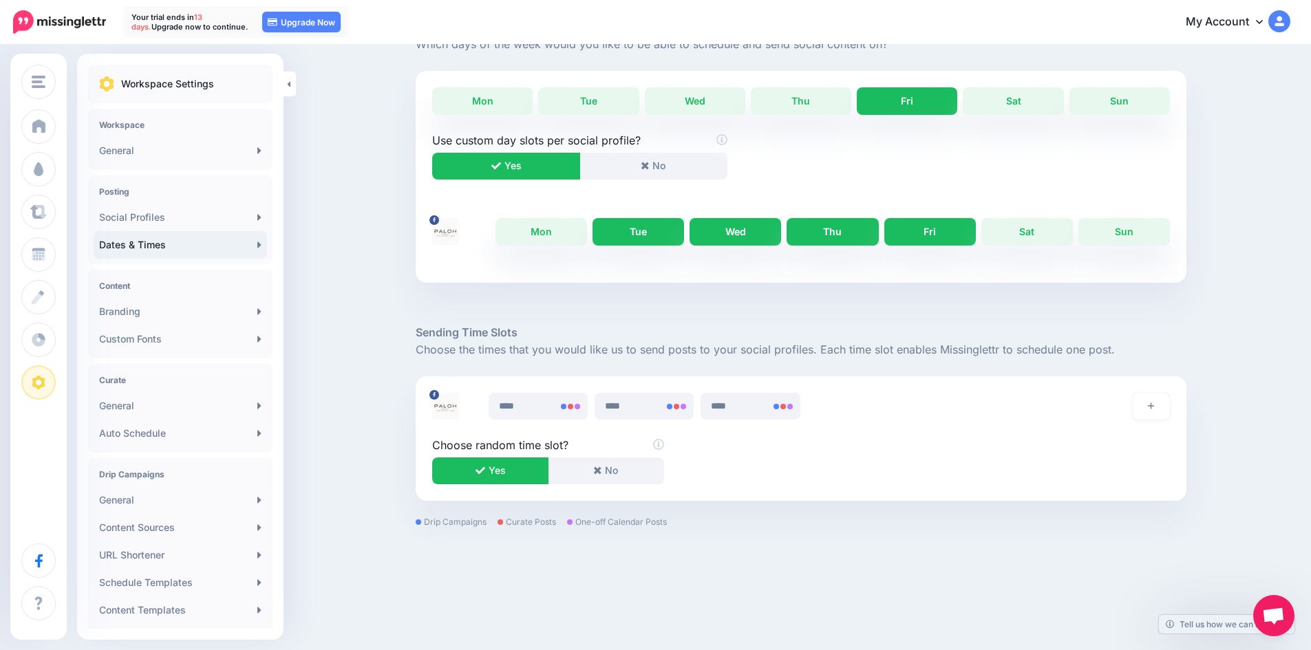
click at [903, 95] on link "Fri" at bounding box center [907, 101] width 100 height 28
click at [533, 162] on button "Yes" at bounding box center [506, 166] width 148 height 27
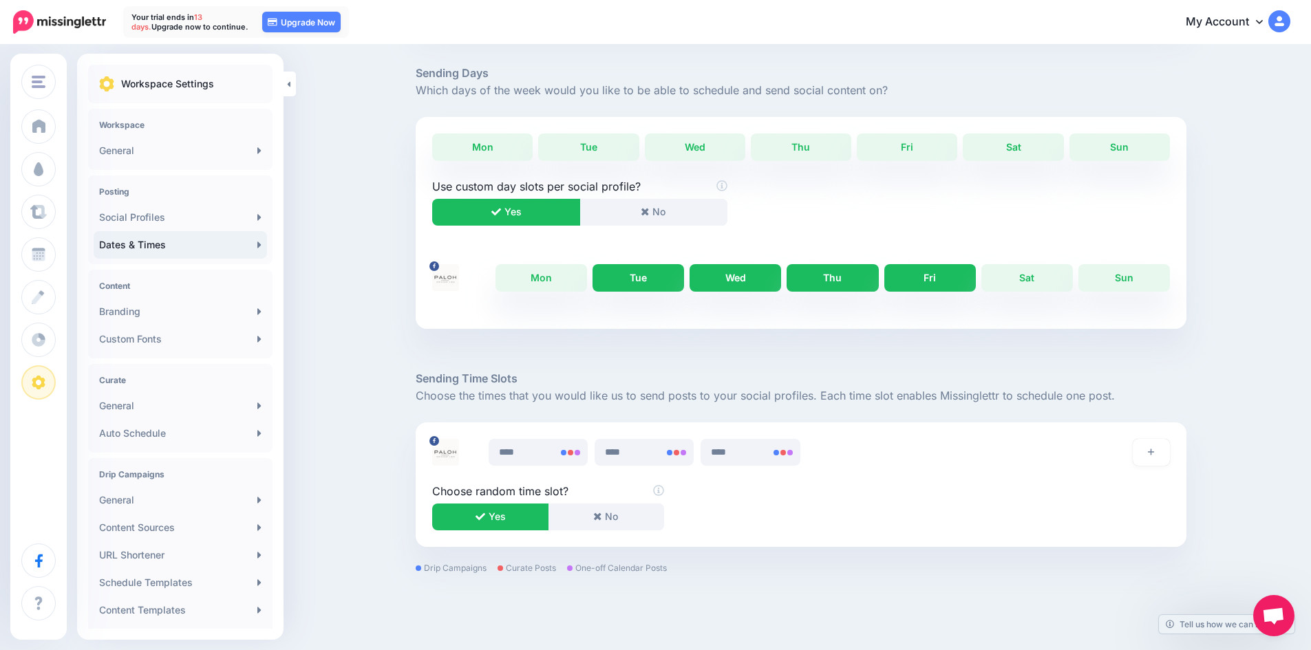
scroll to position [240, 0]
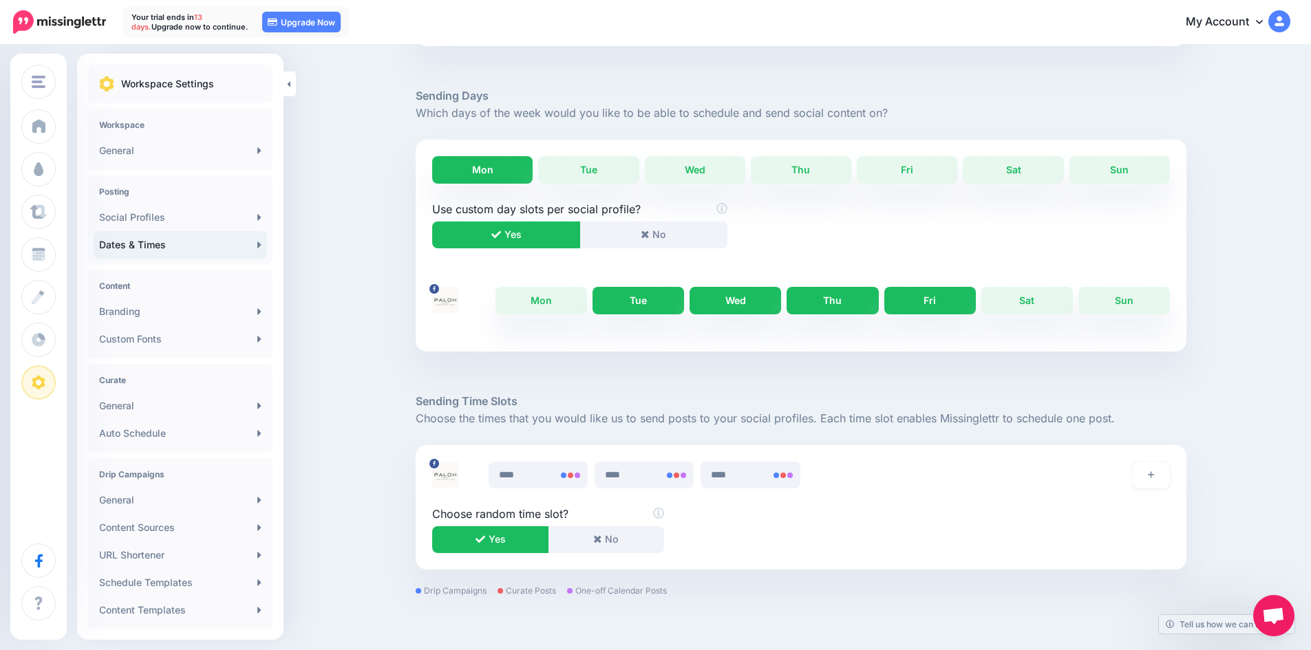
click at [498, 171] on link "Mon" at bounding box center [482, 170] width 100 height 28
click at [703, 167] on link "Wed" at bounding box center [695, 170] width 100 height 28
click at [901, 166] on link "Fri" at bounding box center [907, 170] width 100 height 28
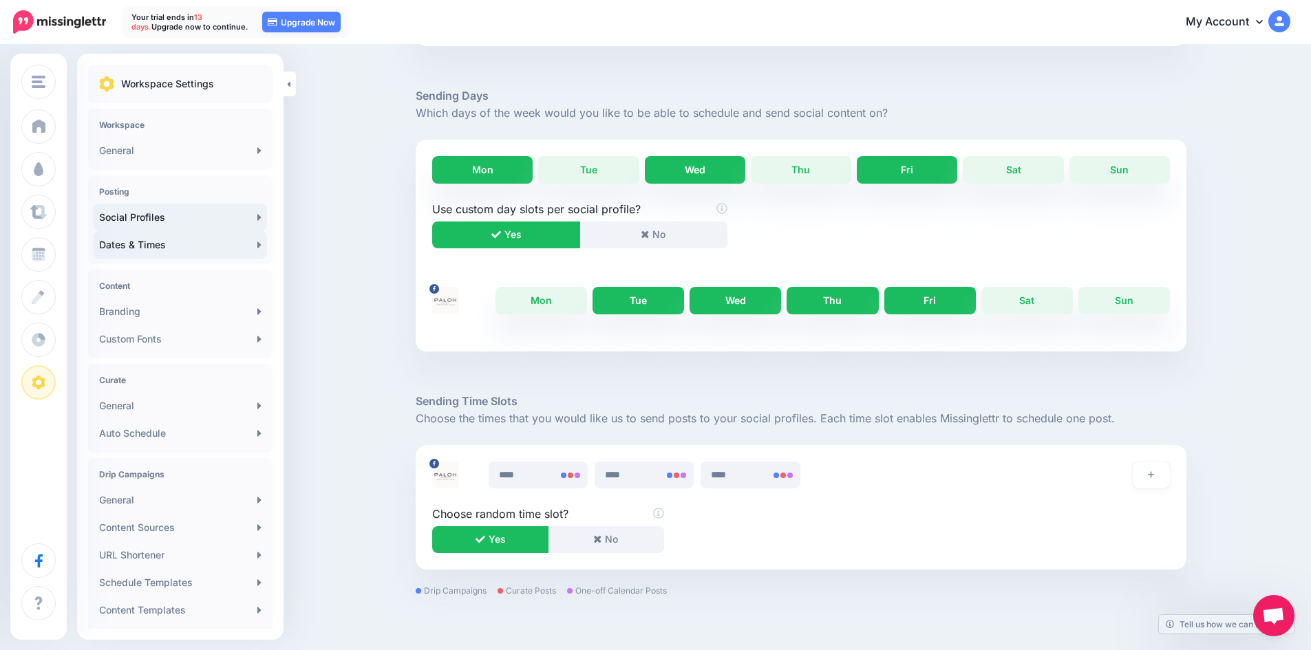
click at [211, 224] on link "Social Profiles" at bounding box center [180, 218] width 173 height 28
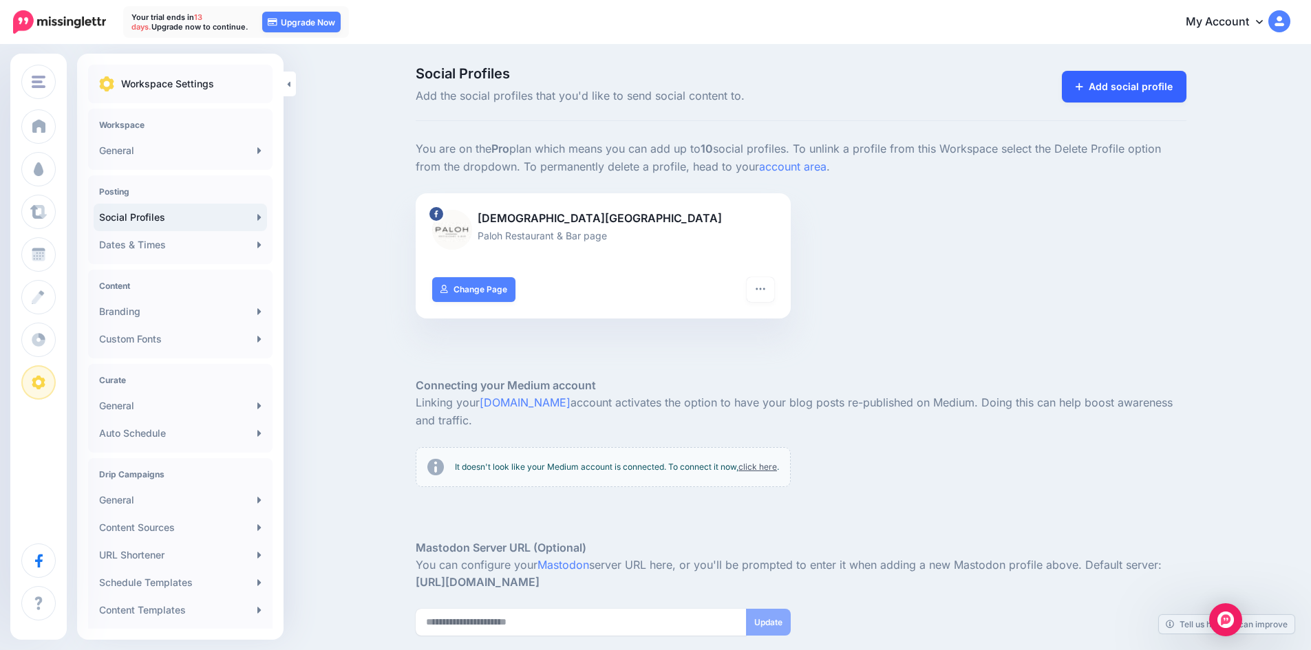
click at [1096, 83] on link "Add social profile" at bounding box center [1124, 87] width 125 height 32
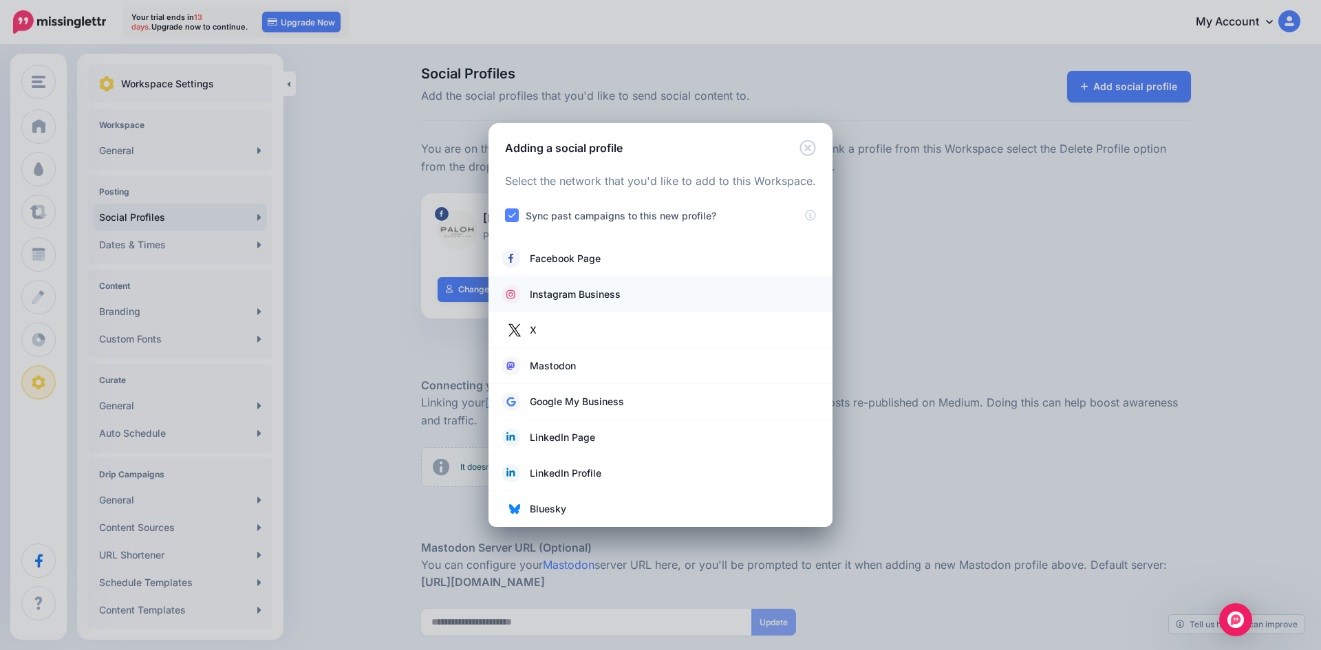
click at [617, 297] on span "Instagram Business" at bounding box center [575, 294] width 91 height 17
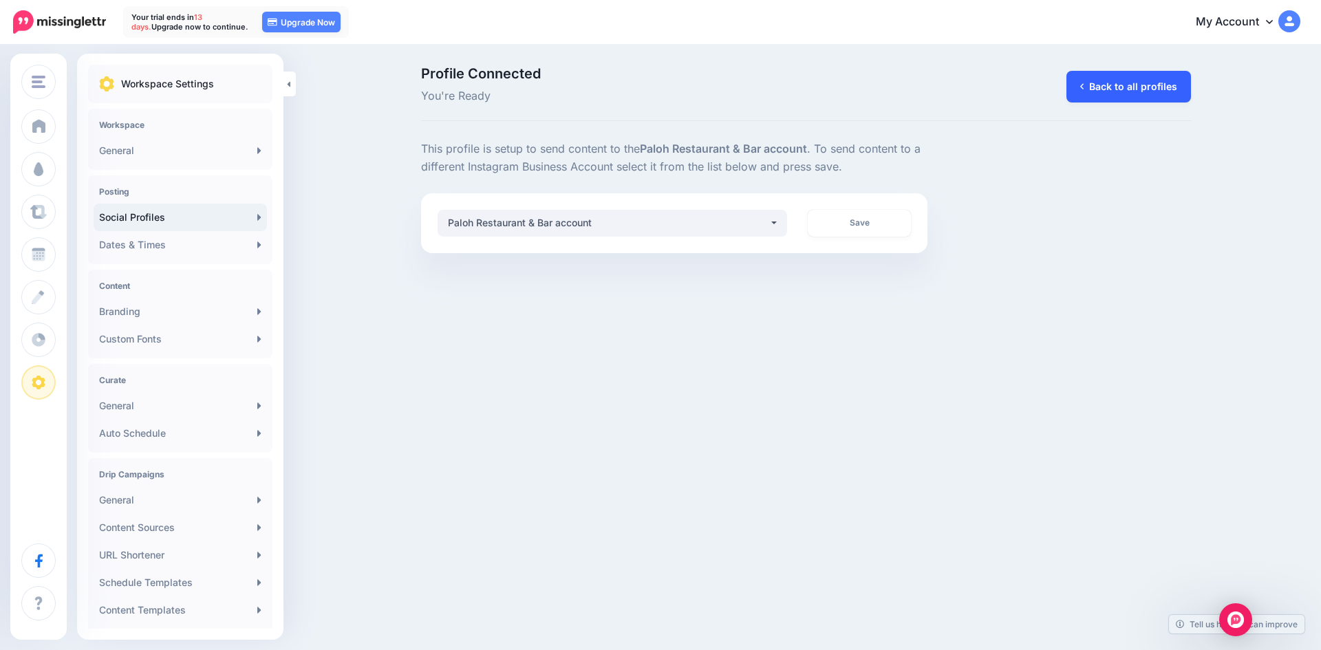
click at [1103, 92] on link "Back to all profiles" at bounding box center [1129, 87] width 125 height 32
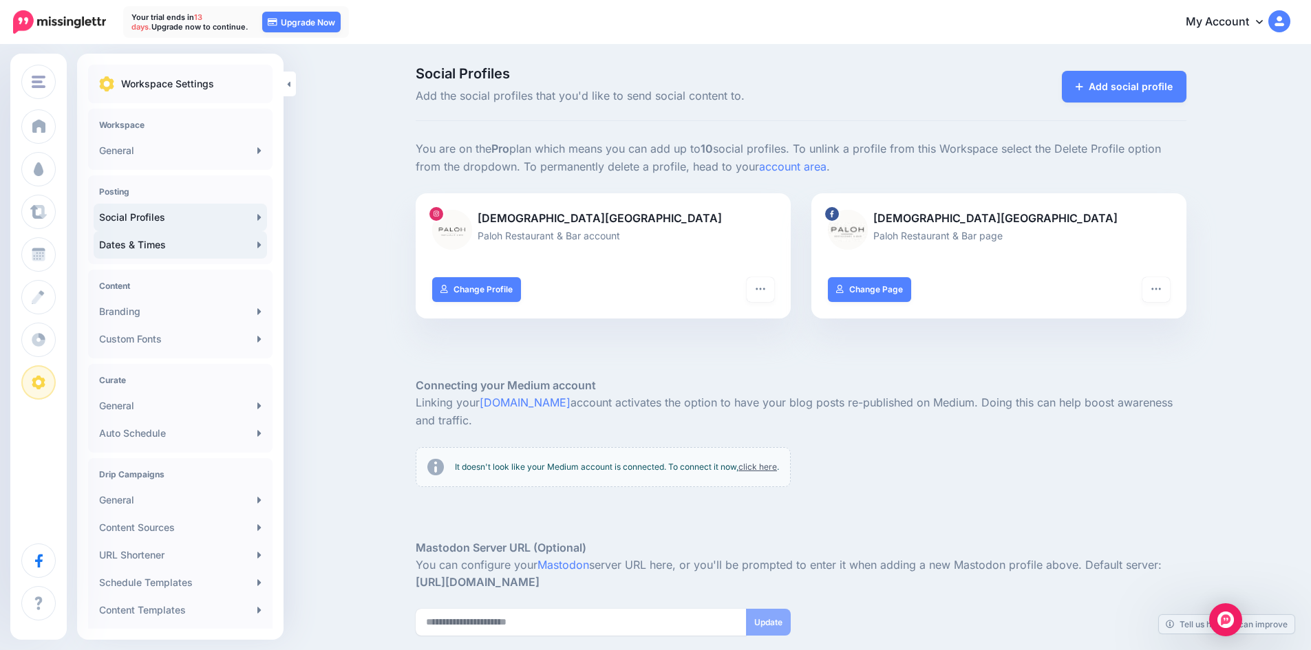
click at [150, 248] on link "Dates & Times" at bounding box center [180, 245] width 173 height 28
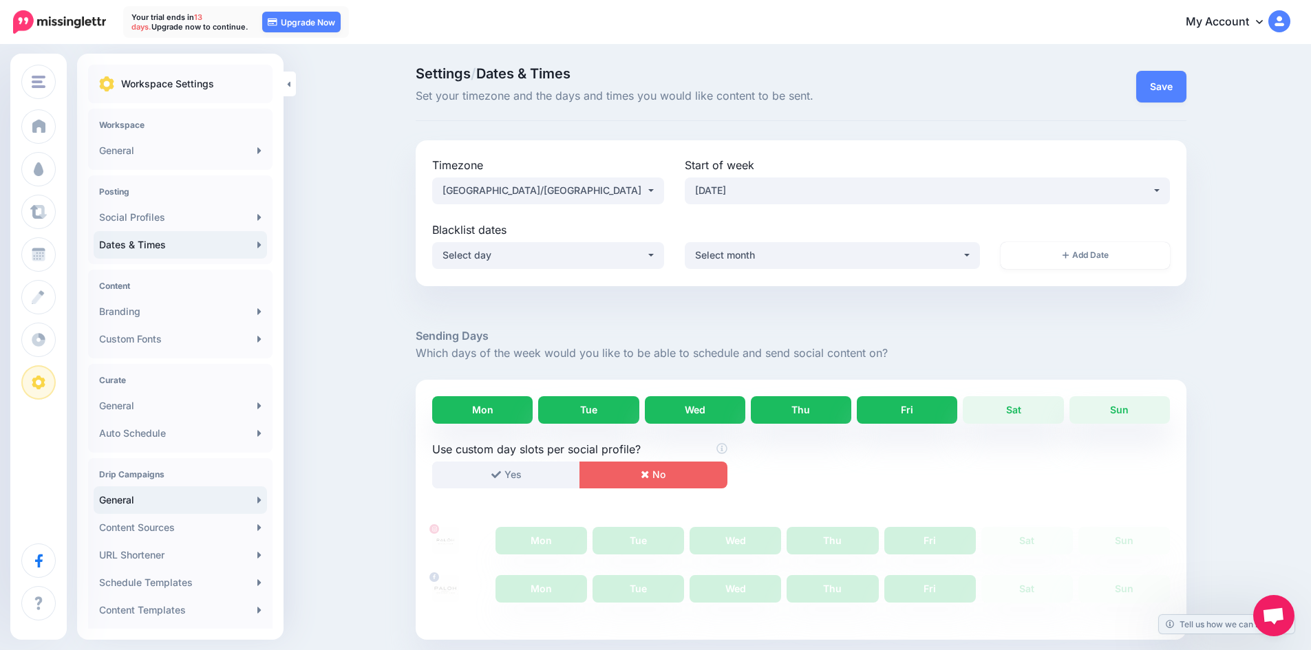
click at [159, 506] on link "General" at bounding box center [180, 500] width 173 height 28
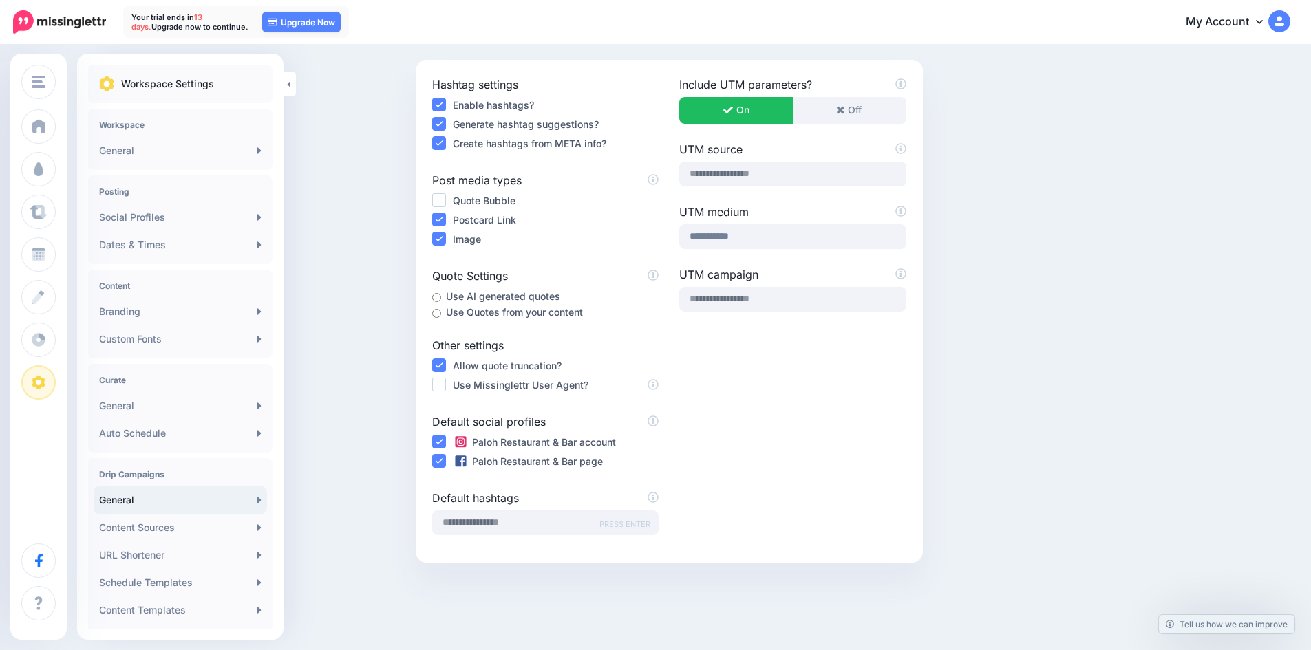
scroll to position [138, 0]
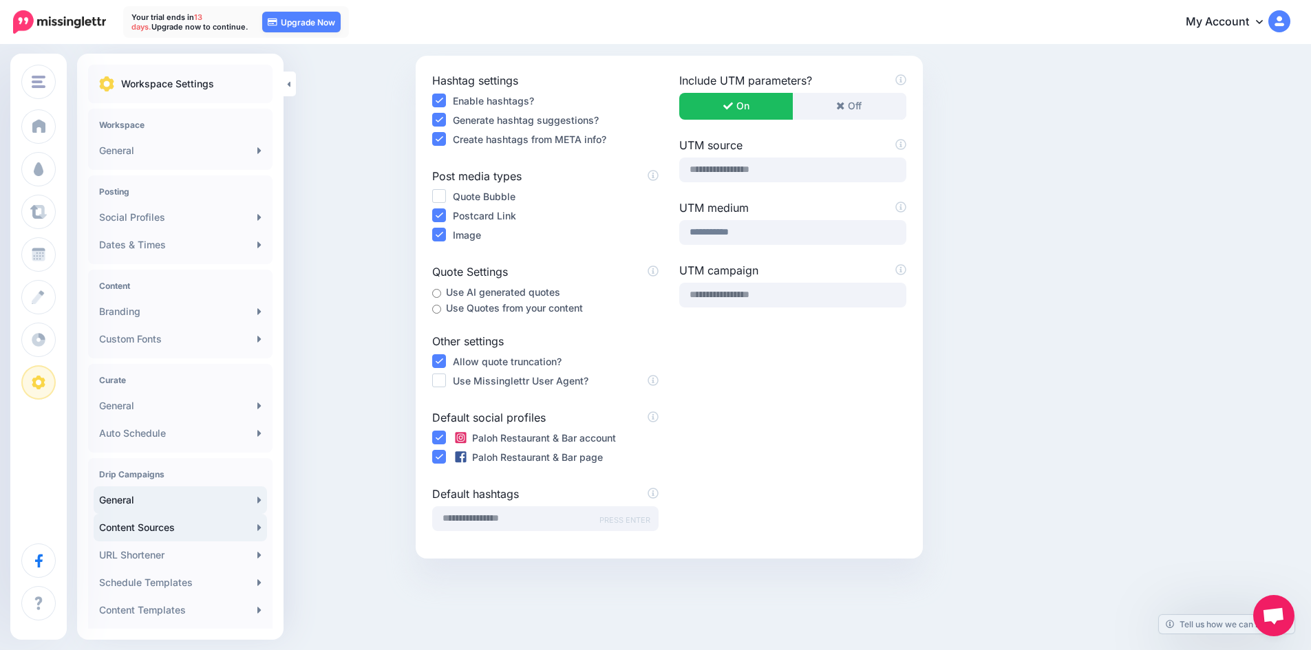
click at [153, 535] on link "Content Sources" at bounding box center [180, 528] width 173 height 28
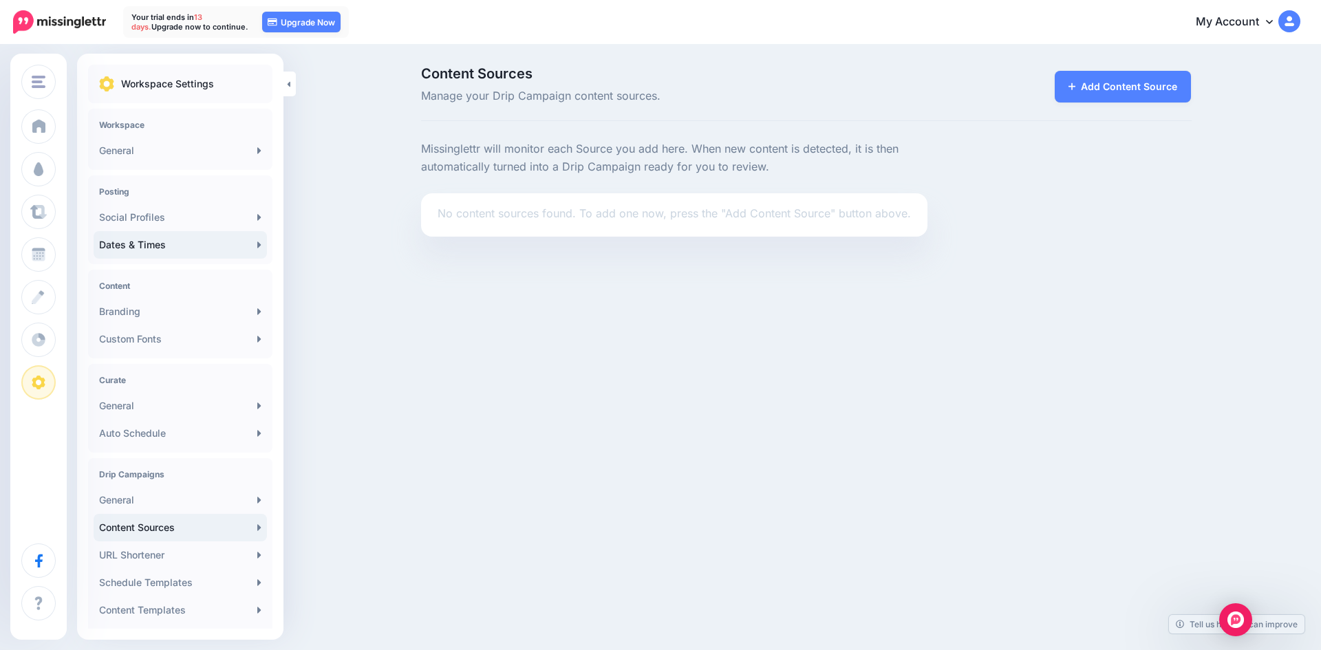
click at [225, 248] on link "Dates & Times" at bounding box center [180, 245] width 173 height 28
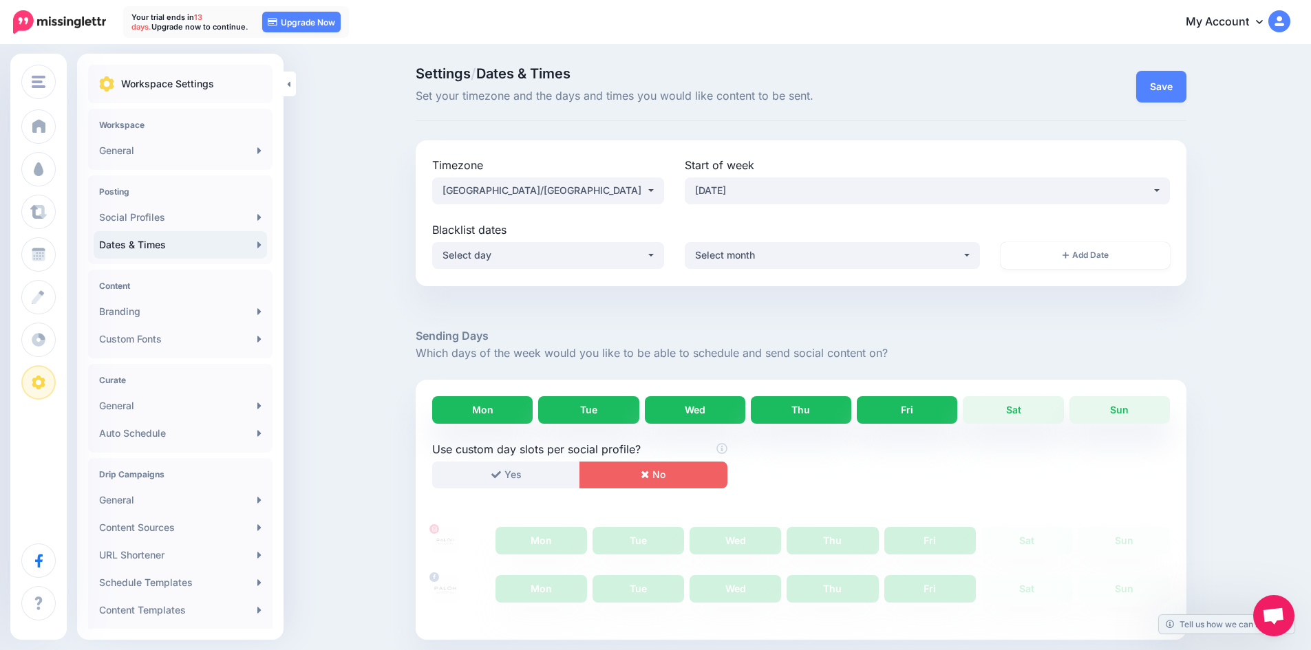
click at [1283, 617] on span "Open chat" at bounding box center [1273, 617] width 23 height 19
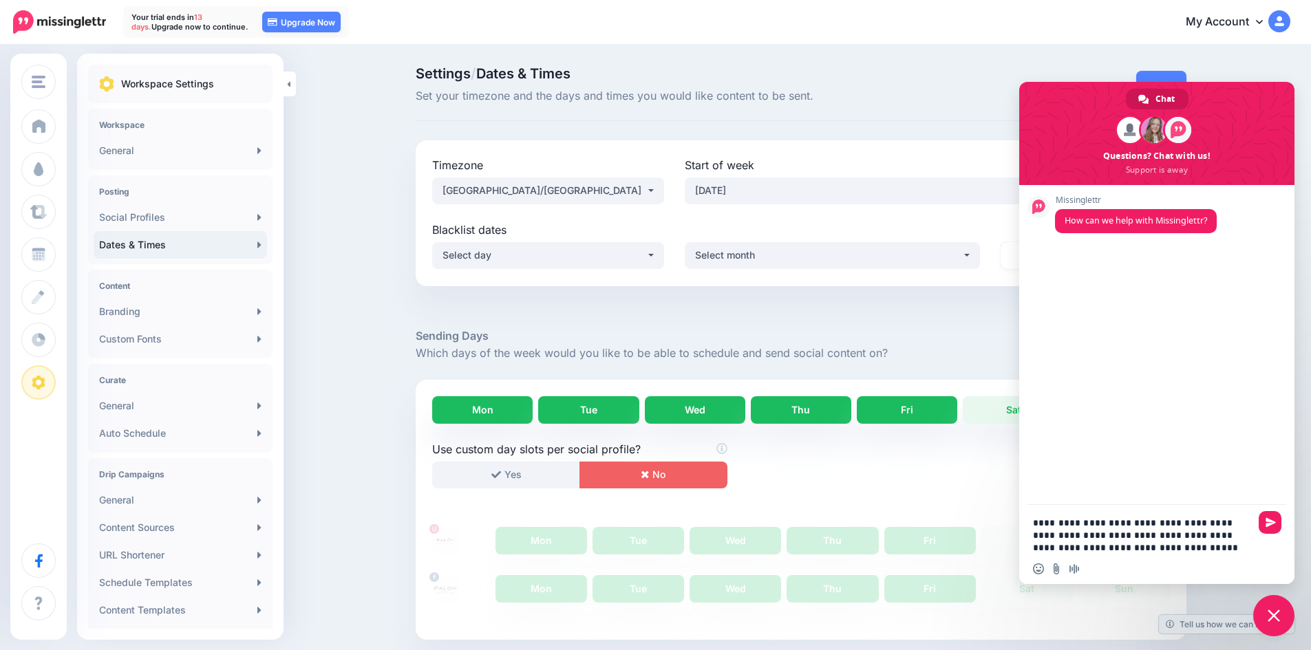
type textarea "**********"
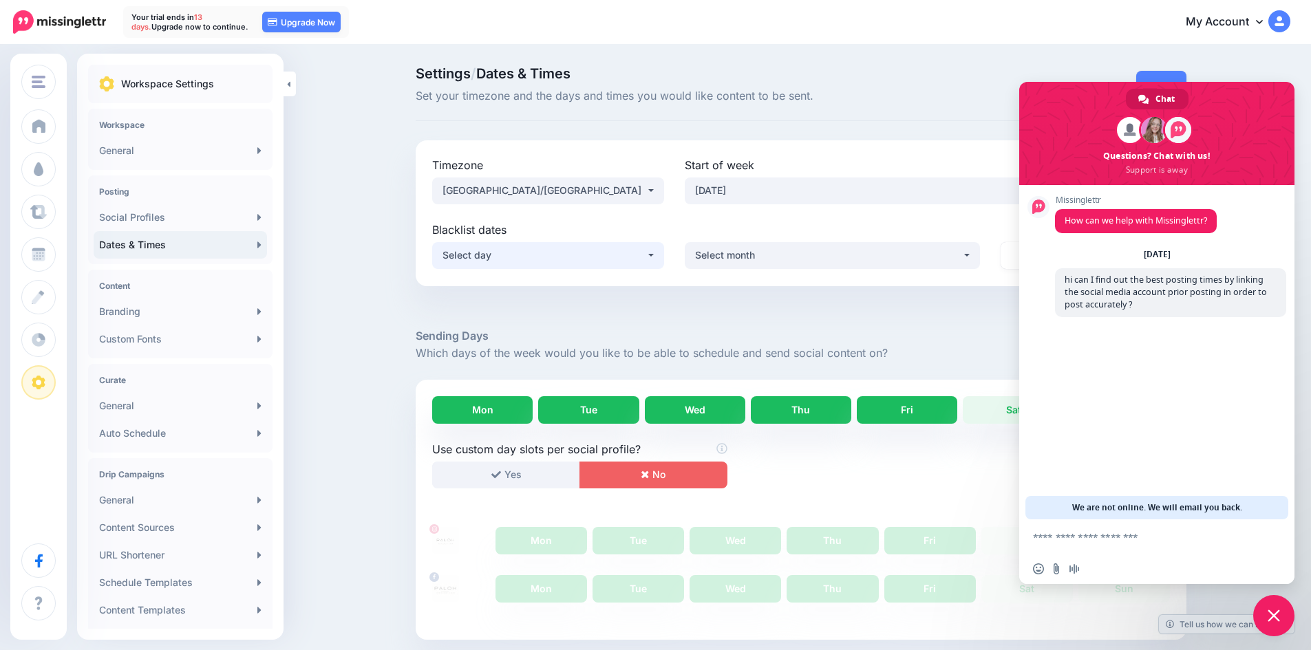
click at [621, 256] on div "Select day" at bounding box center [544, 255] width 204 height 17
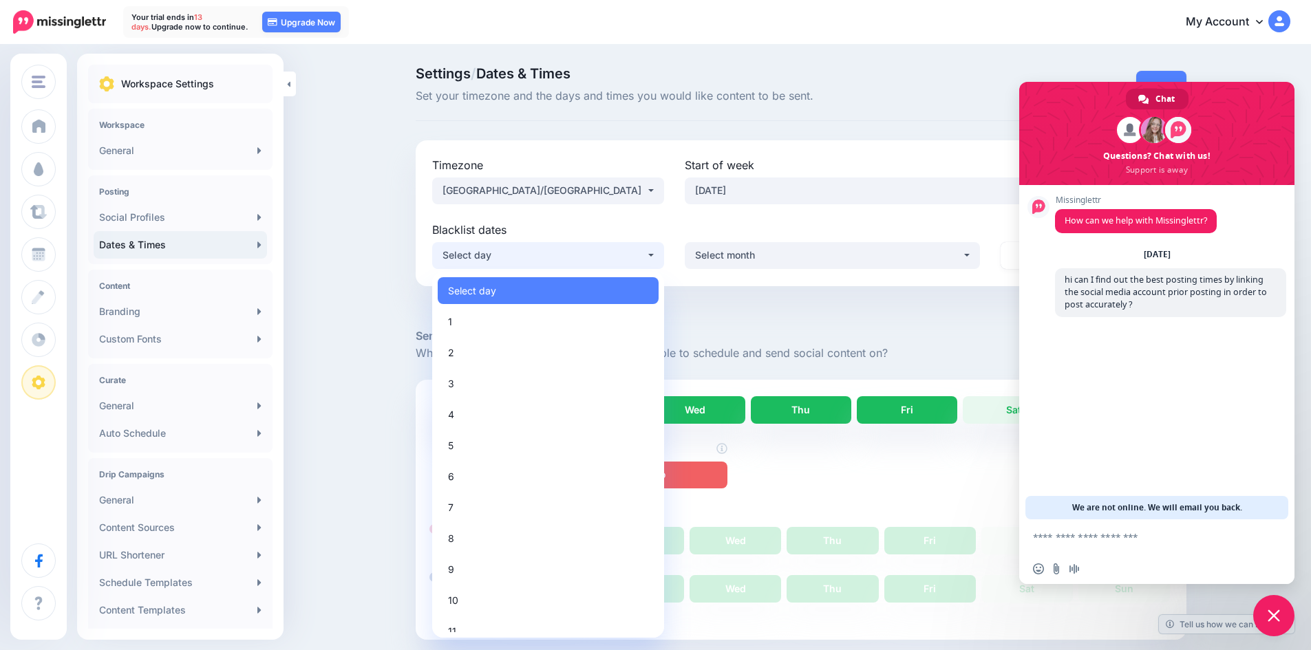
click at [621, 256] on div "Select day" at bounding box center [544, 255] width 204 height 17
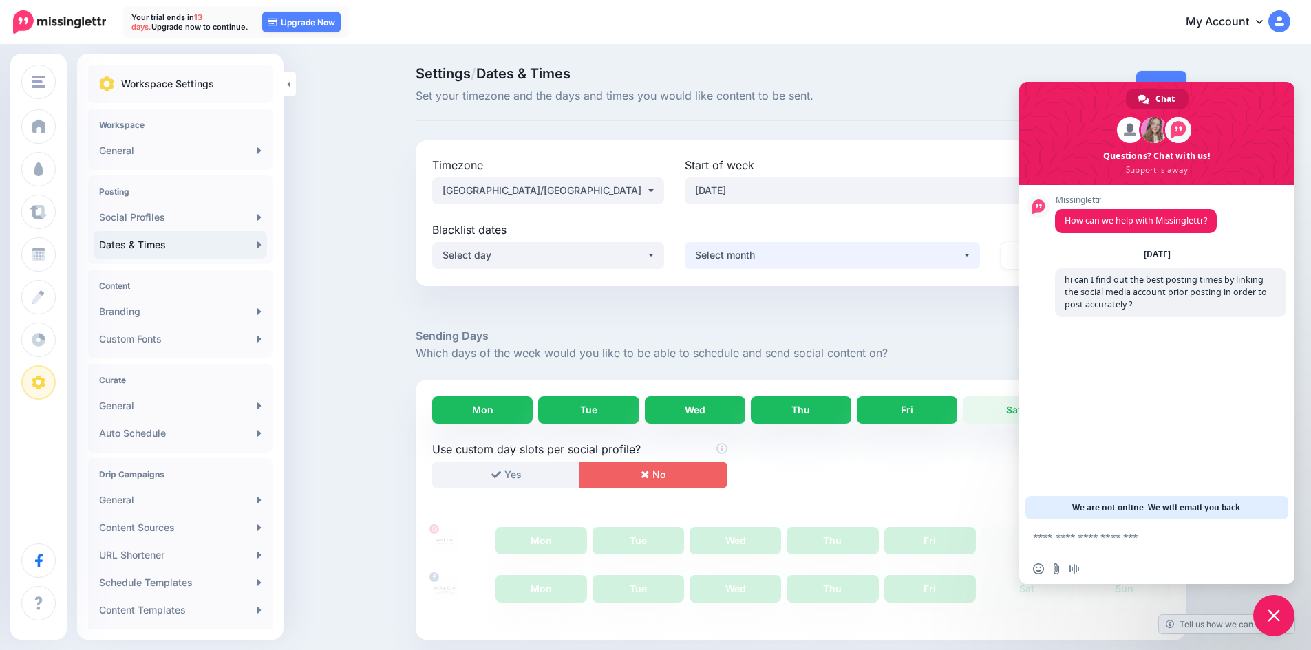
click at [752, 250] on div "Select month" at bounding box center [828, 255] width 267 height 17
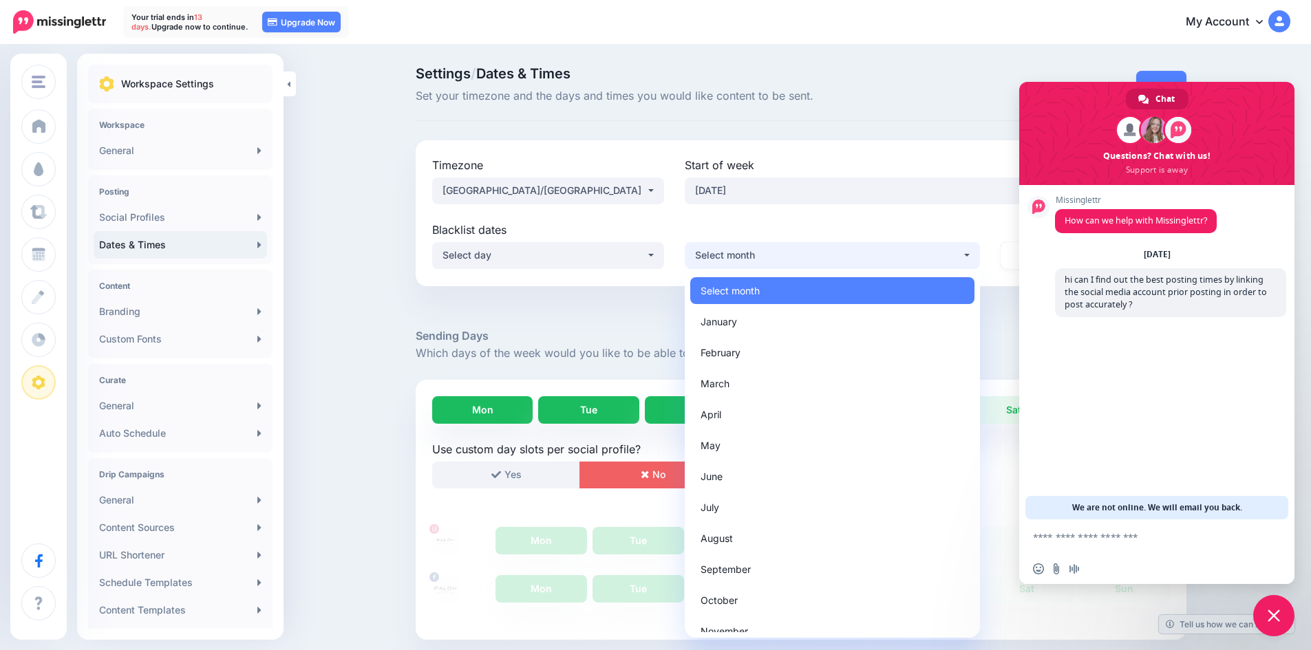
click at [752, 250] on div "Select month" at bounding box center [828, 255] width 267 height 17
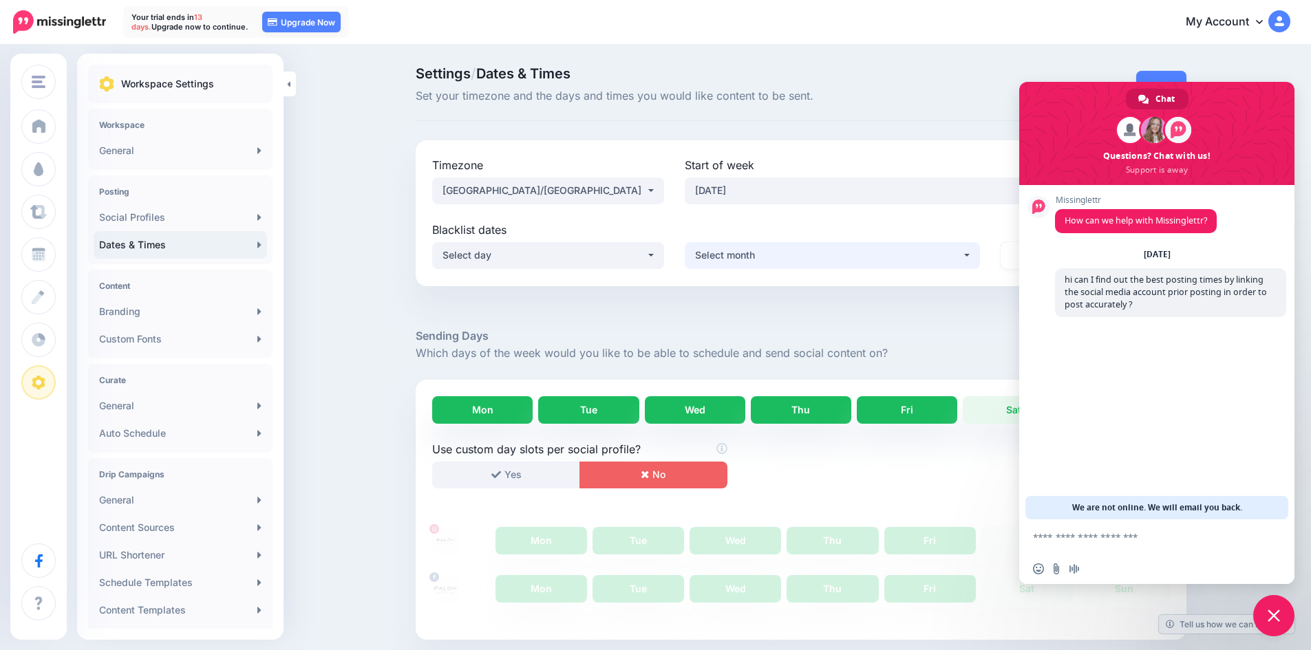
click at [817, 255] on div "Select month" at bounding box center [828, 255] width 267 height 17
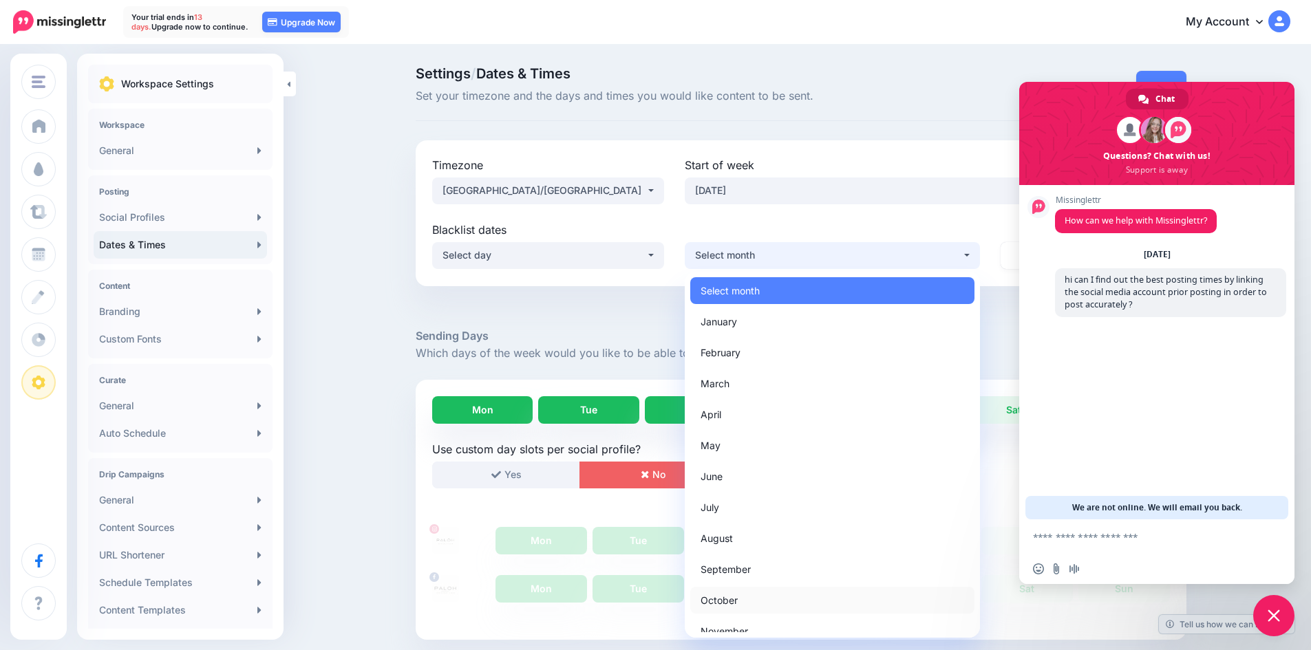
click at [738, 600] on span "October" at bounding box center [718, 600] width 37 height 17
select select "**"
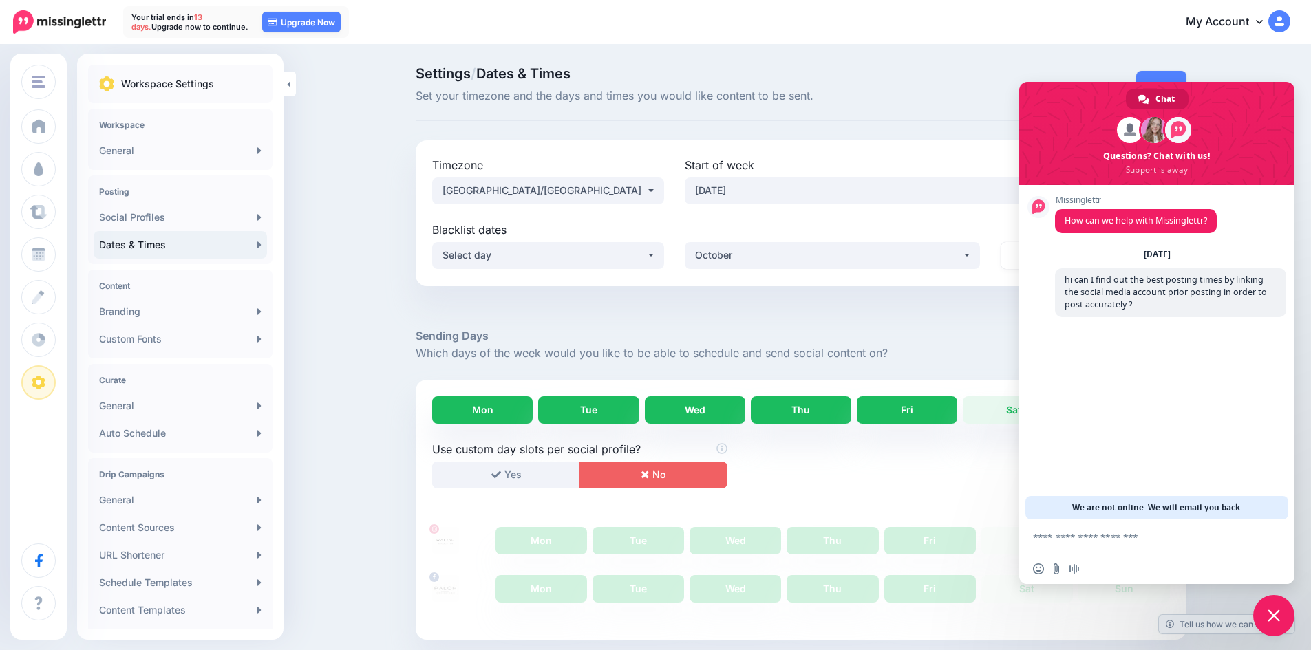
click at [815, 298] on div at bounding box center [801, 306] width 771 height 41
click at [948, 117] on div "Settings / Dates & Times Set your timezone and the days and times you would lik…" at bounding box center [801, 94] width 771 height 54
click at [1277, 624] on span "Close chat" at bounding box center [1273, 615] width 41 height 41
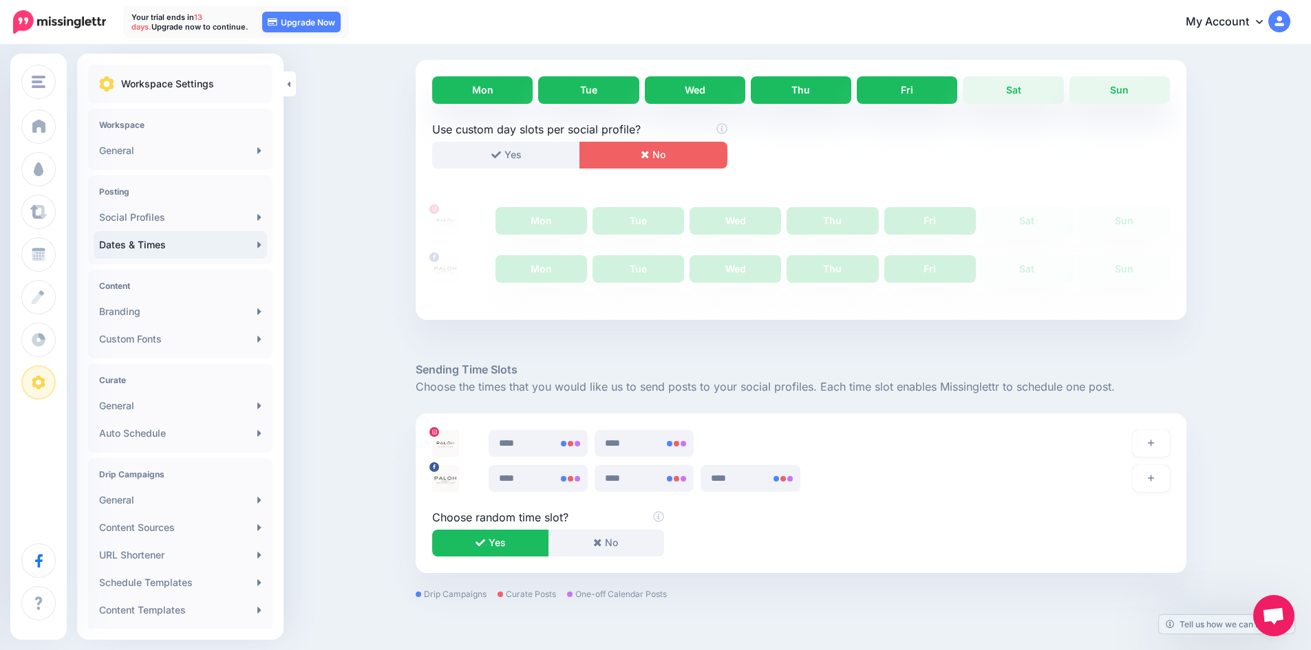
scroll to position [344, 0]
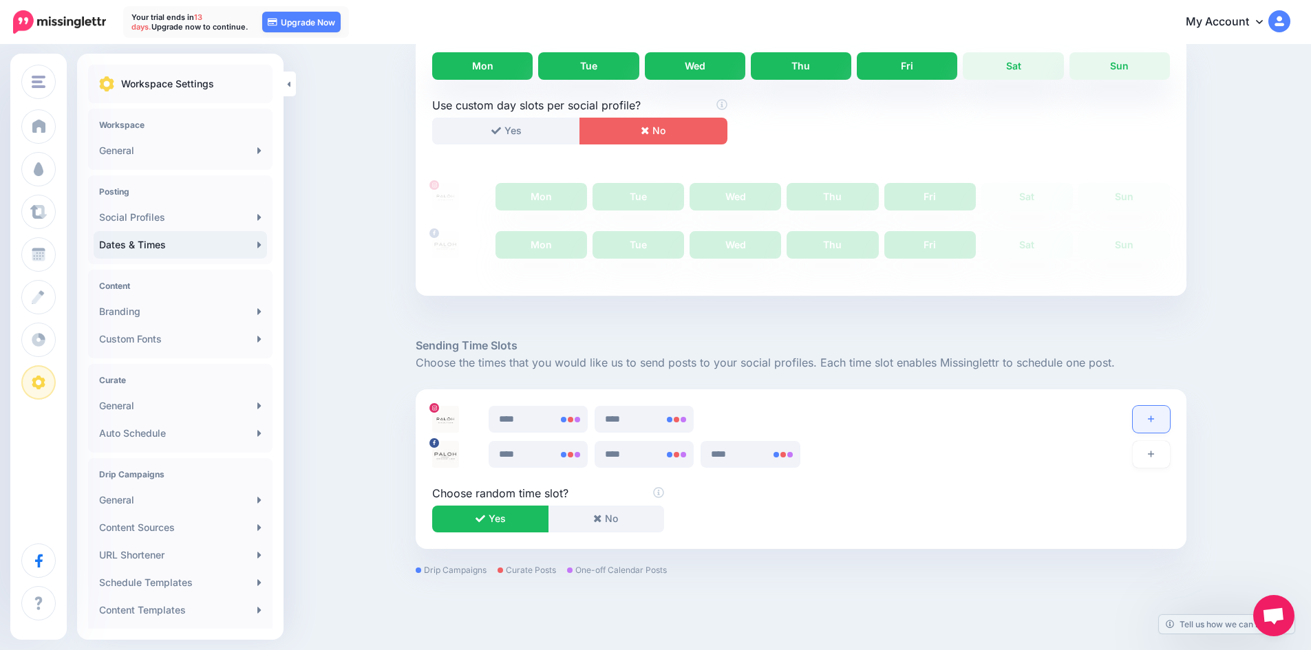
click at [1155, 414] on button "button" at bounding box center [1151, 419] width 37 height 27
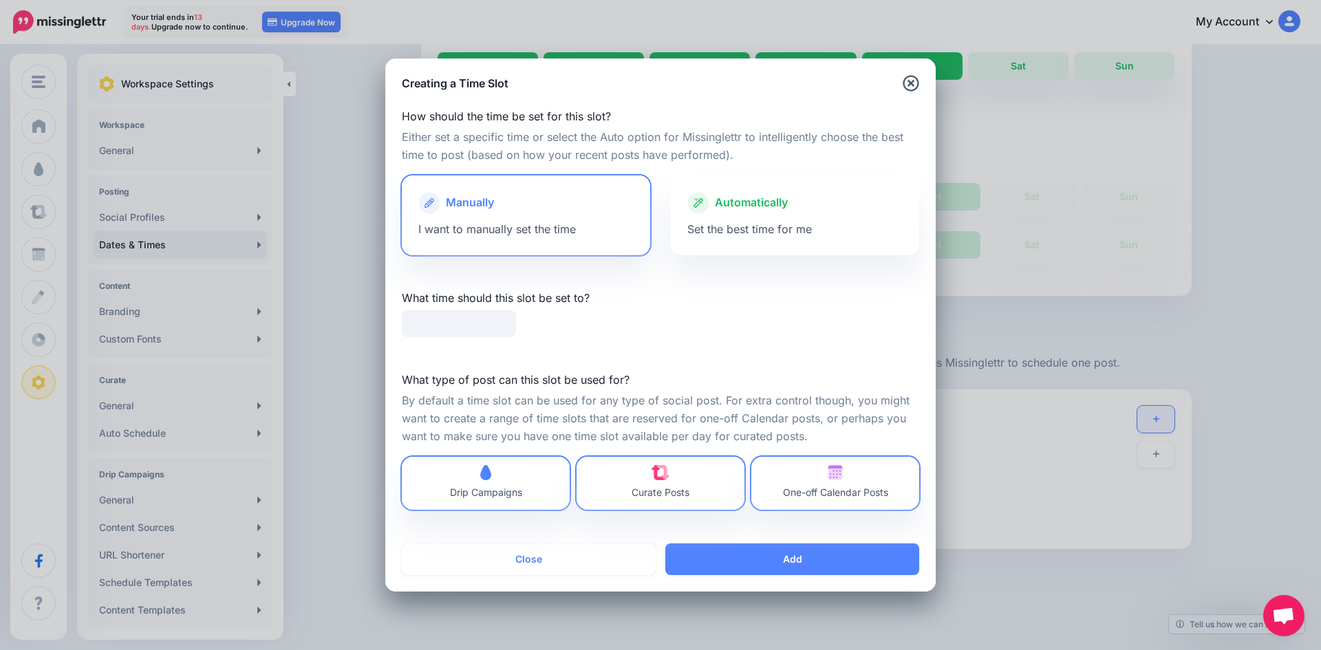
type input "*****"
click at [761, 225] on span "Set the best time for me" at bounding box center [749, 229] width 125 height 14
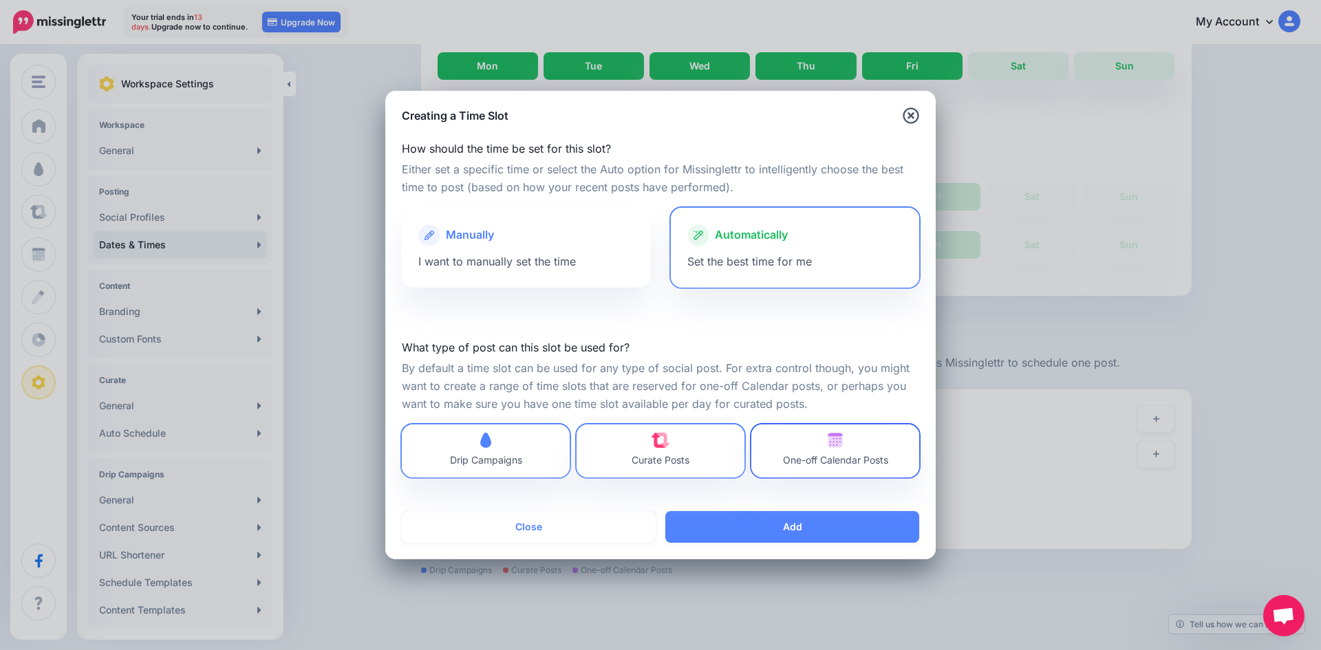
click at [844, 440] on span "One-off Calendar Posts" at bounding box center [835, 451] width 105 height 36
click at [828, 452] on span "One-off Calendar Posts" at bounding box center [835, 451] width 105 height 36
click at [521, 462] on span "Drip Campaigns" at bounding box center [486, 460] width 72 height 12
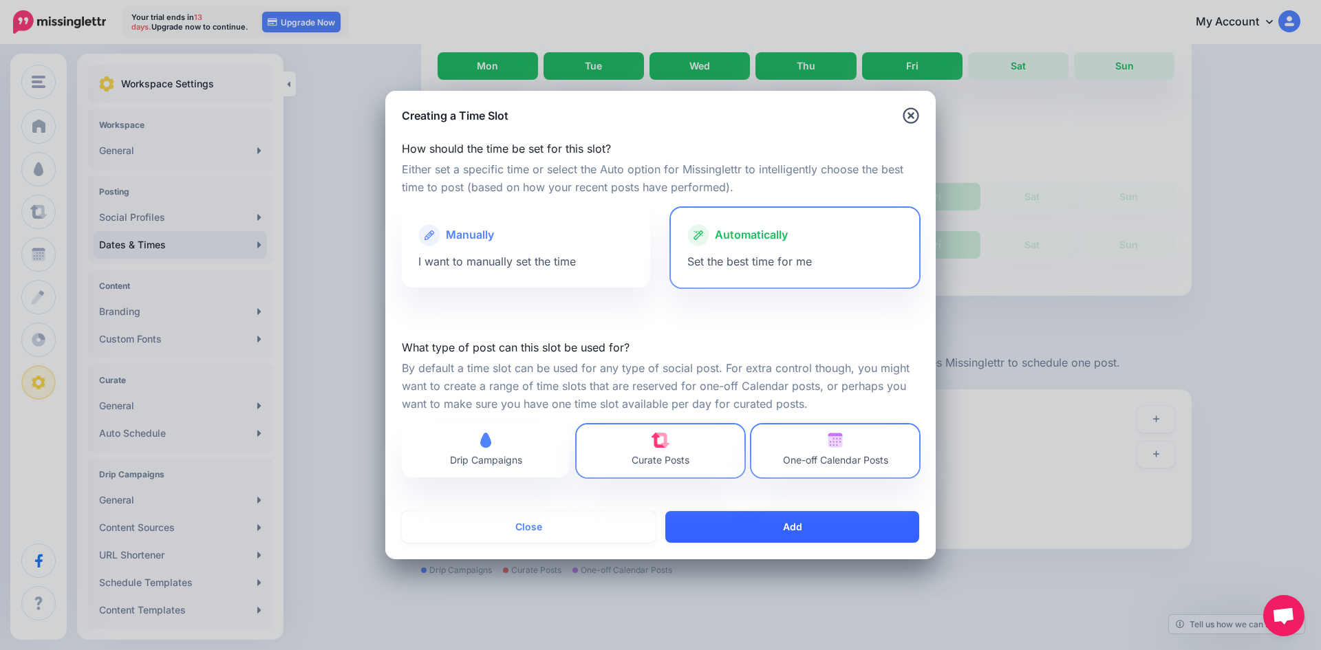
click at [776, 527] on button "Add" at bounding box center [792, 527] width 254 height 32
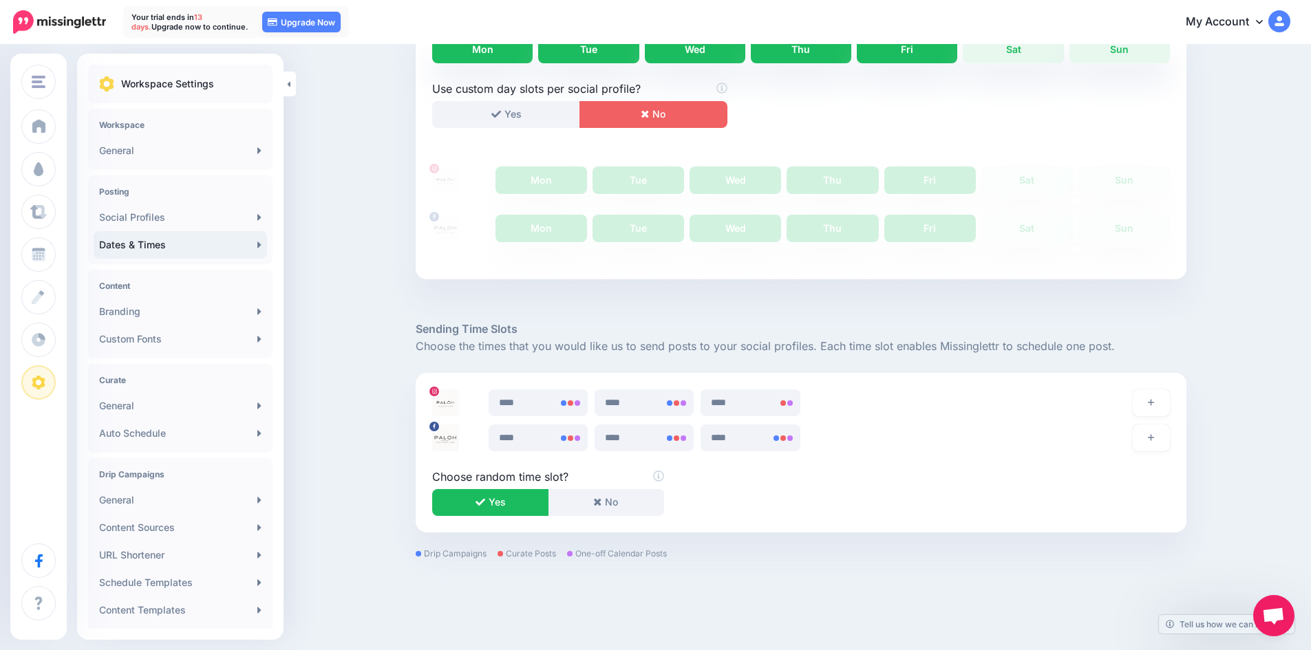
scroll to position [392, 0]
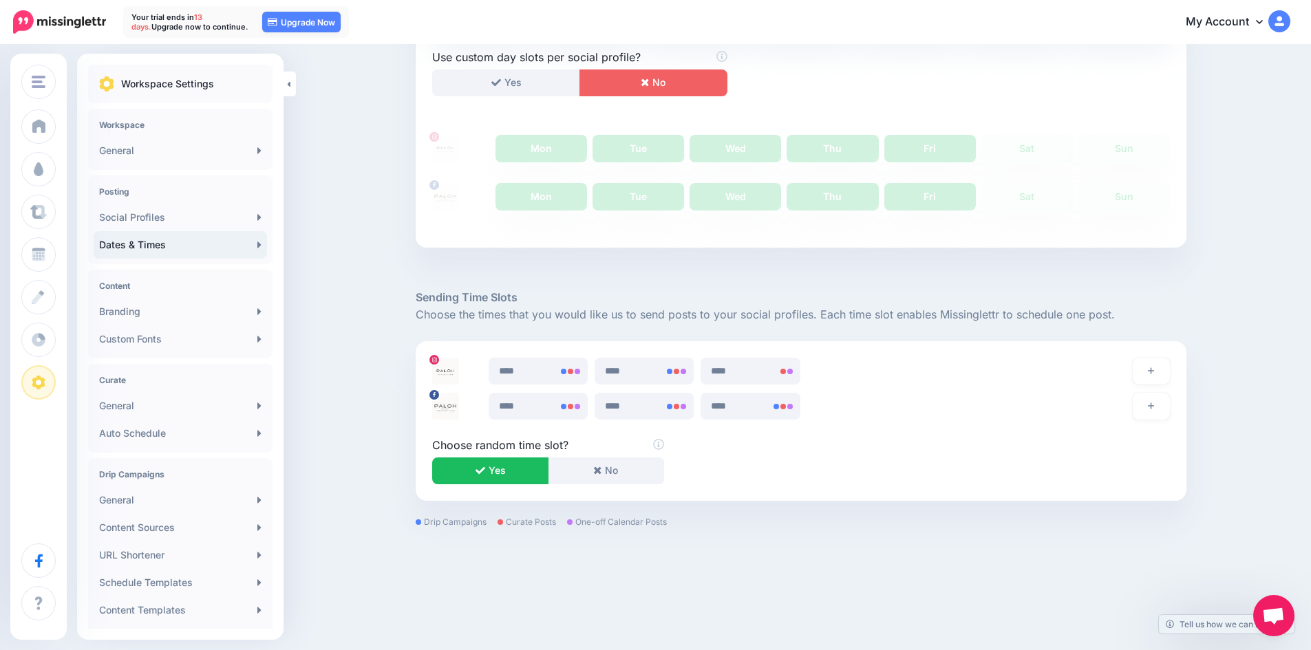
click at [485, 468] on icon "button" at bounding box center [480, 471] width 10 height 10
click at [546, 370] on input "****" at bounding box center [538, 371] width 99 height 27
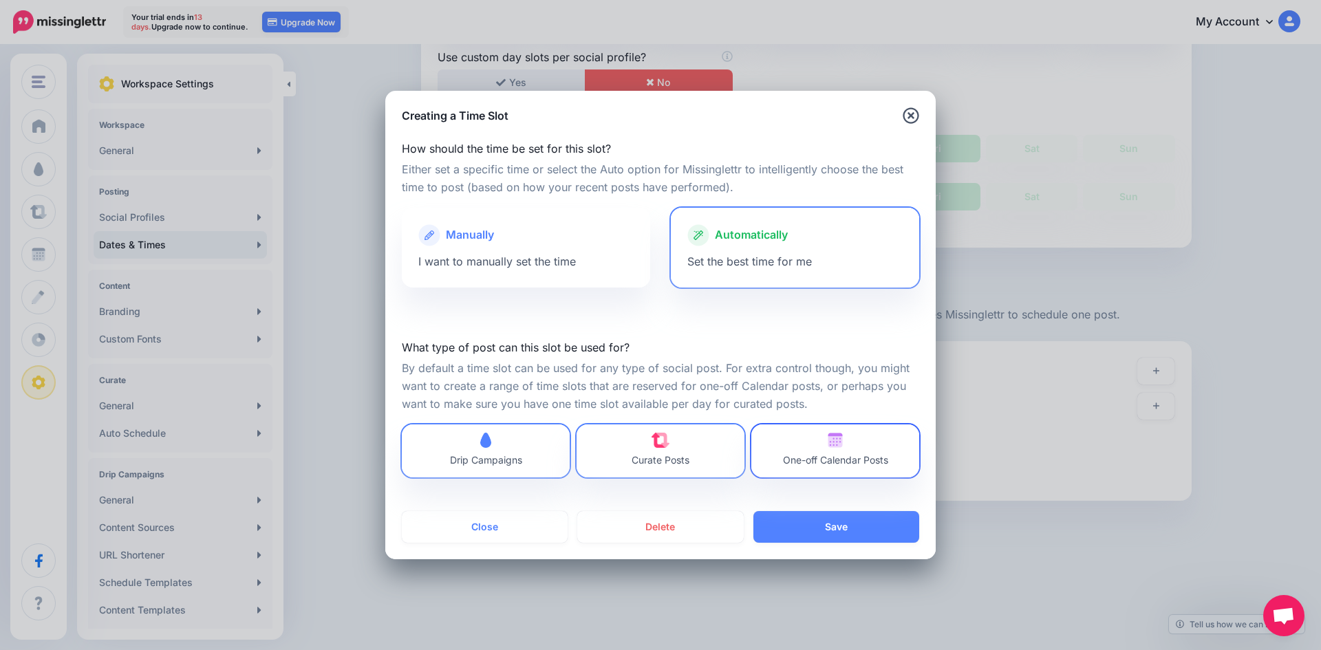
click at [870, 453] on span "One-off Calendar Posts" at bounding box center [835, 451] width 105 height 36
click at [778, 525] on button "Save" at bounding box center [836, 527] width 166 height 32
